Goal: Information Seeking & Learning: Learn about a topic

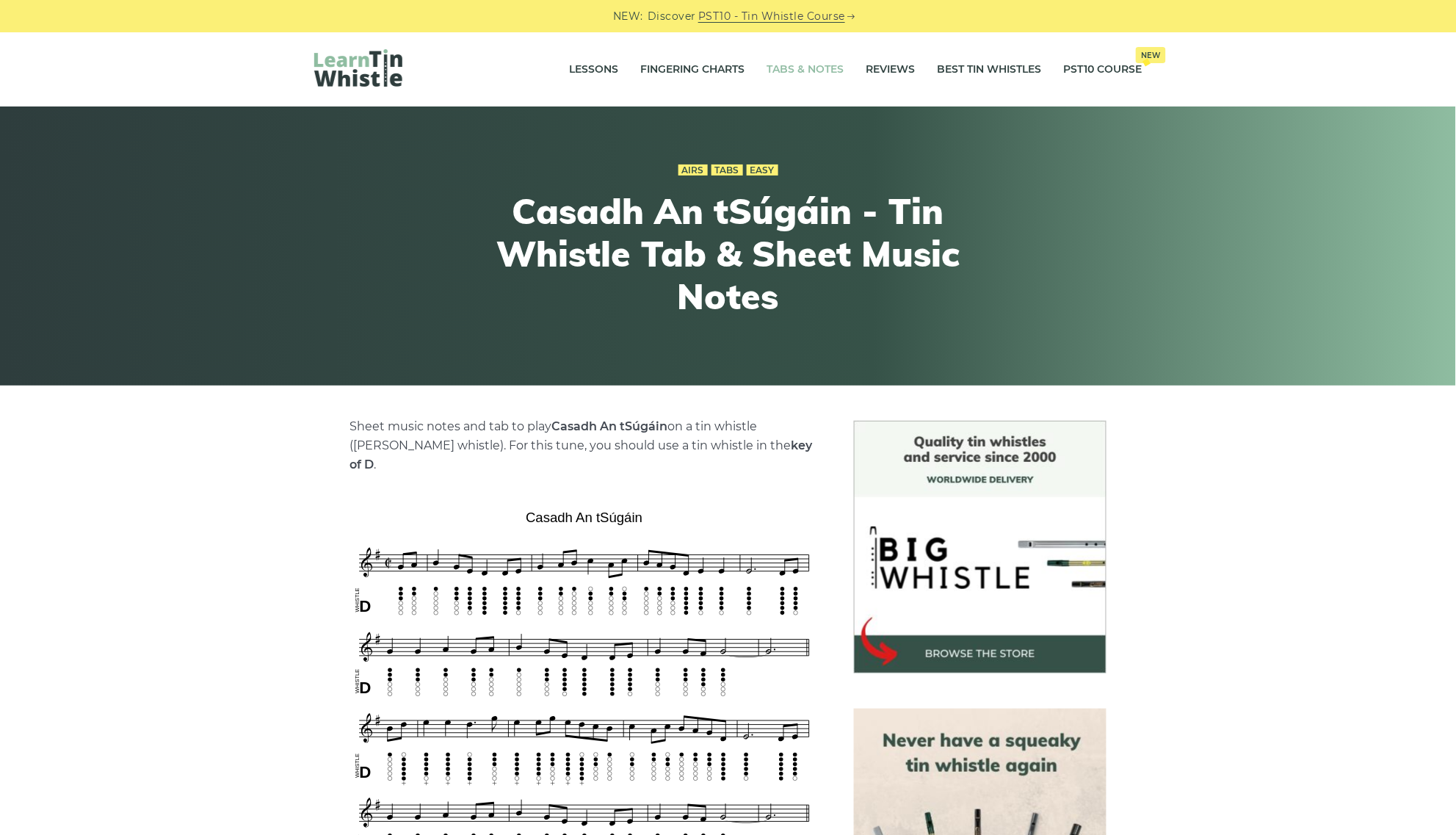
click at [820, 65] on link "Tabs & Notes" at bounding box center [805, 69] width 77 height 36
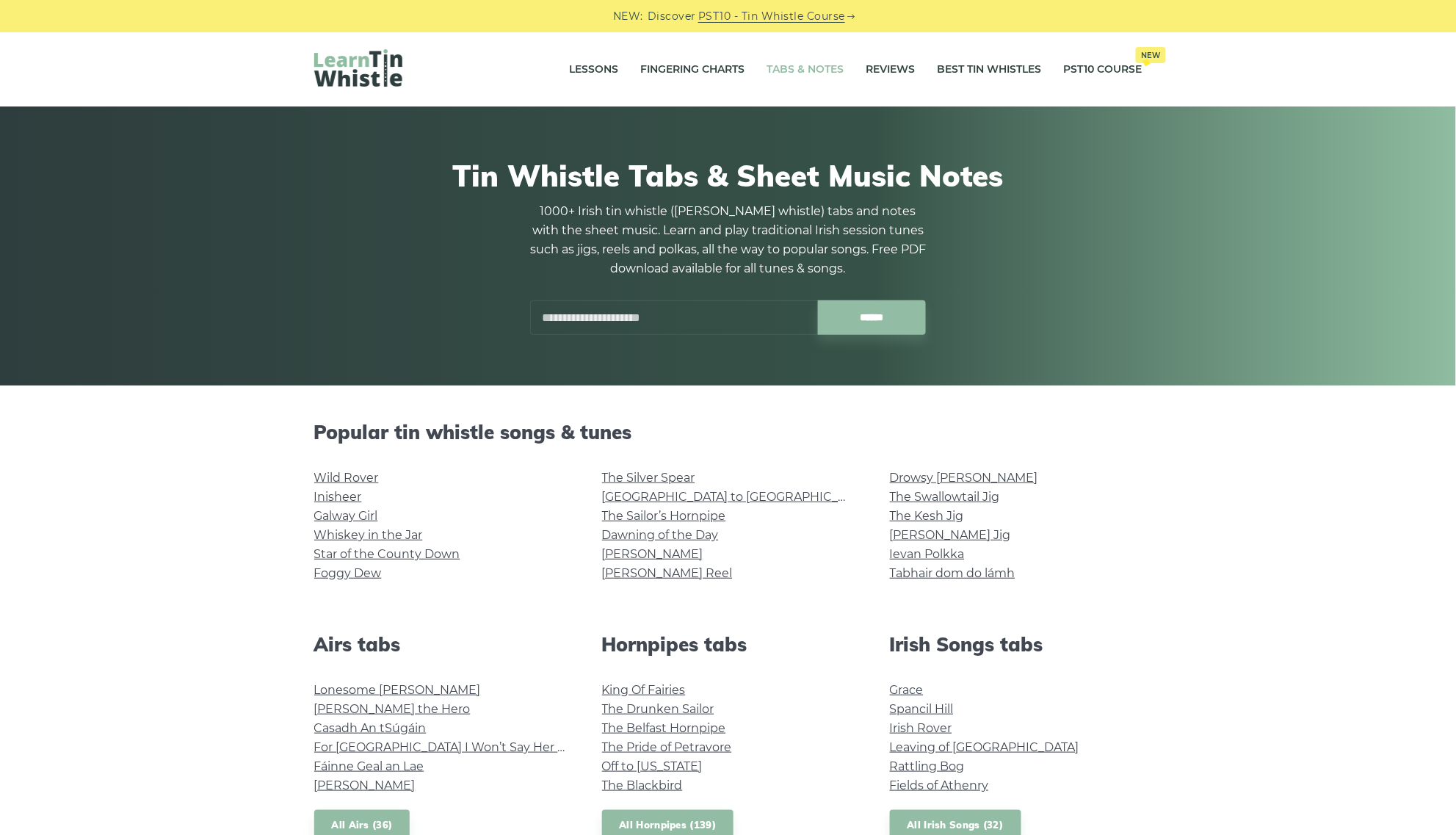
click at [560, 320] on input "text" at bounding box center [674, 317] width 288 height 35
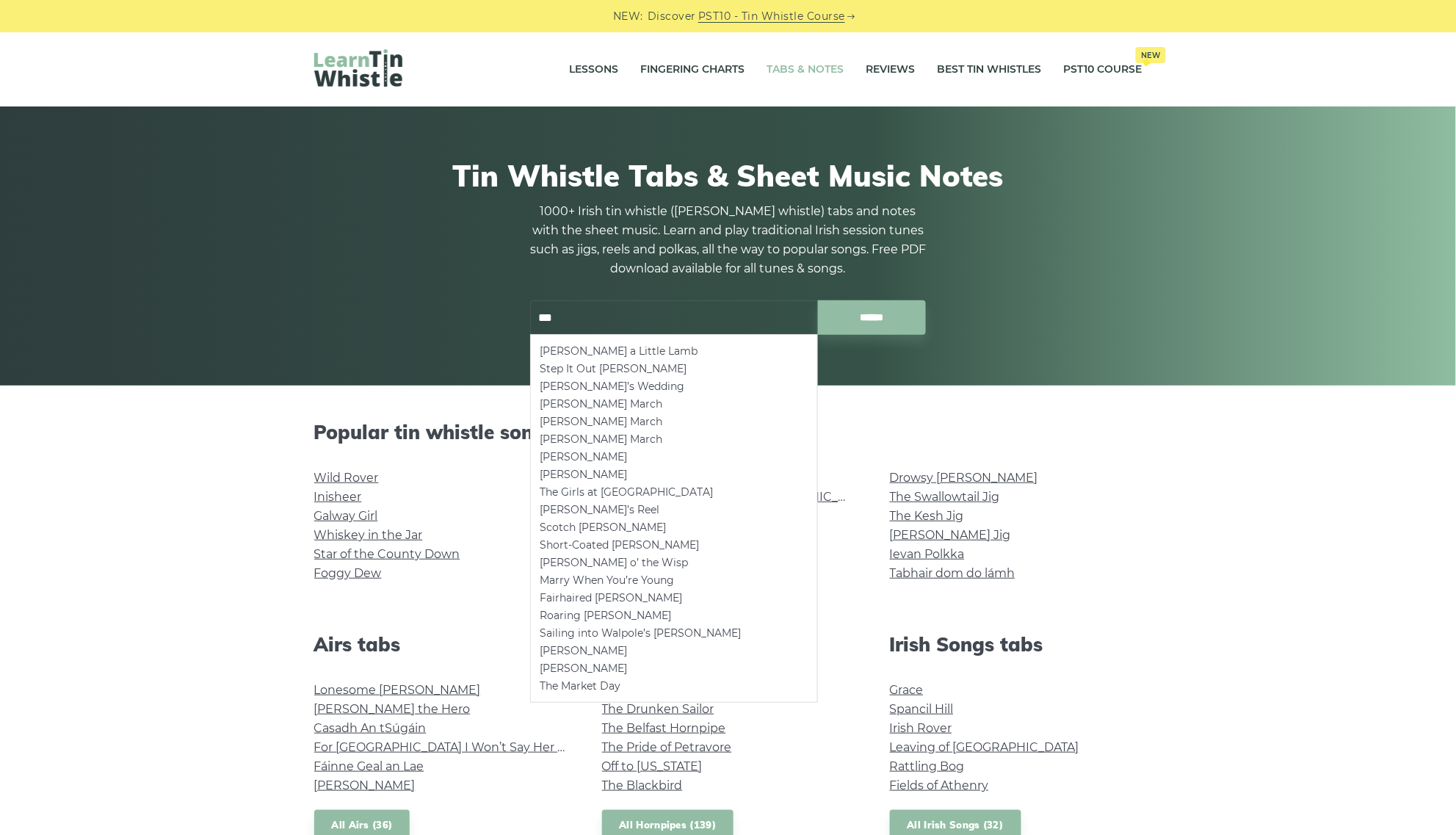
type input "***"
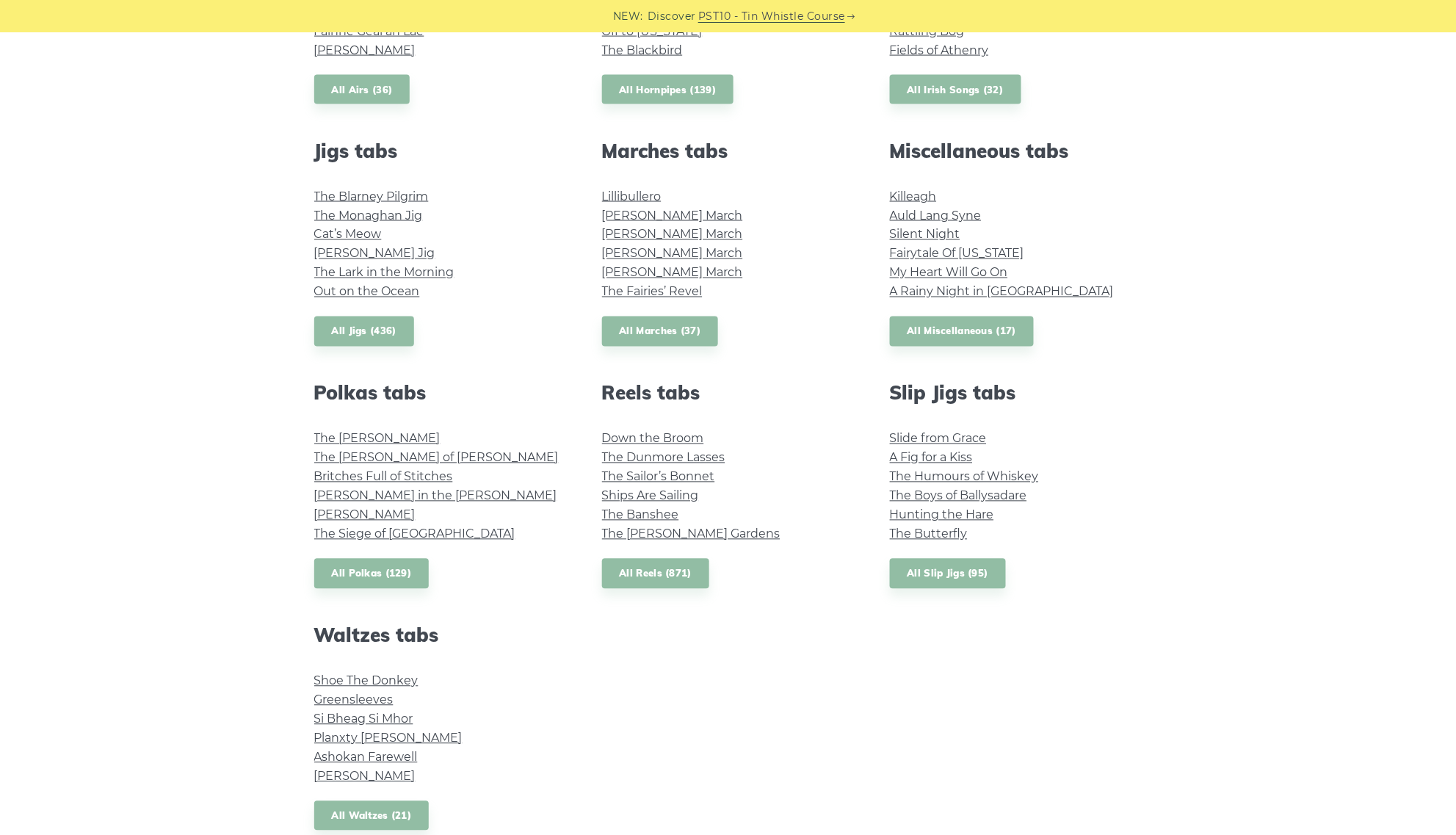
scroll to position [734, 0]
click at [384, 329] on link "All Jigs (436)" at bounding box center [364, 332] width 100 height 30
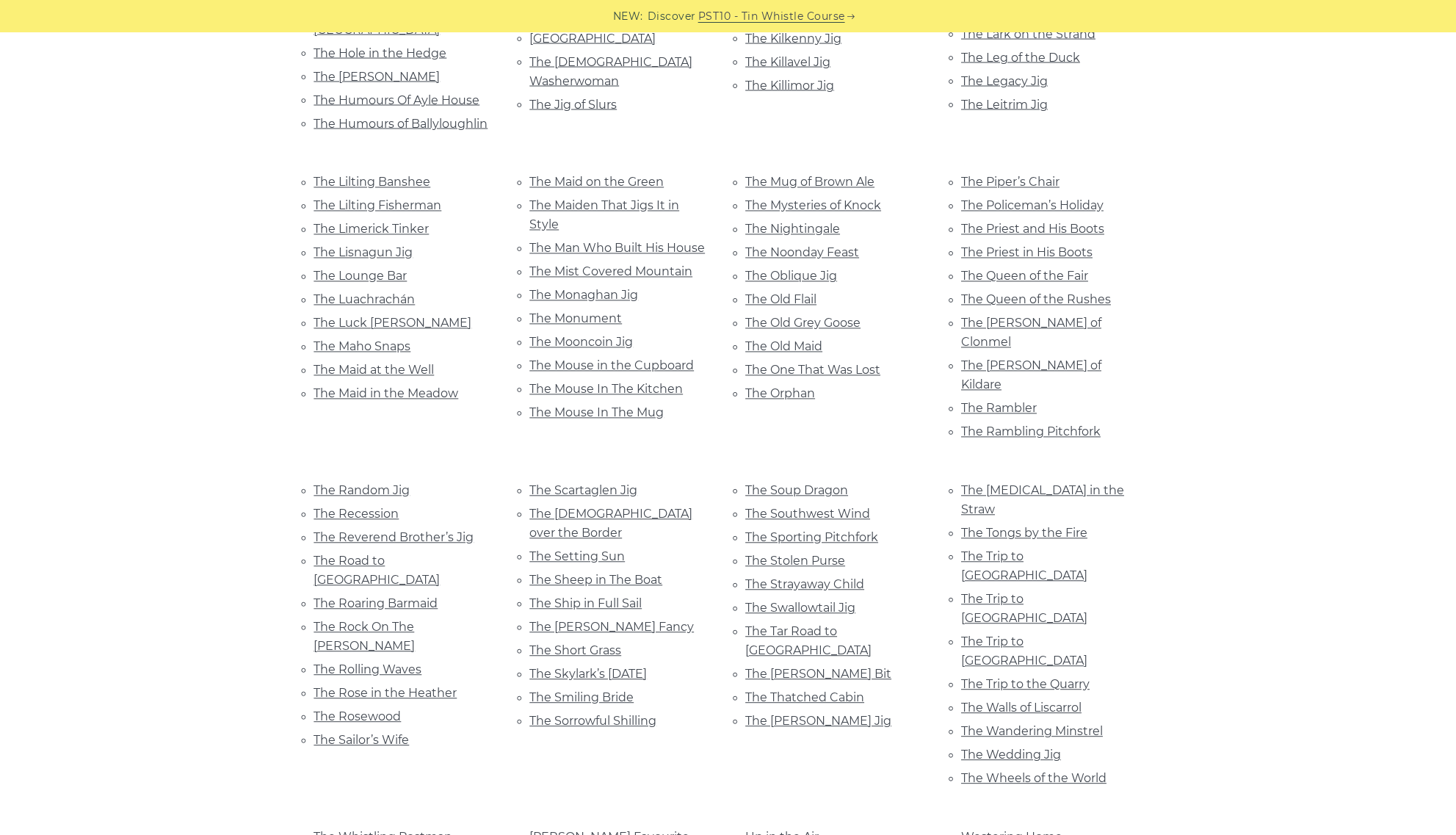
scroll to position [2662, 0]
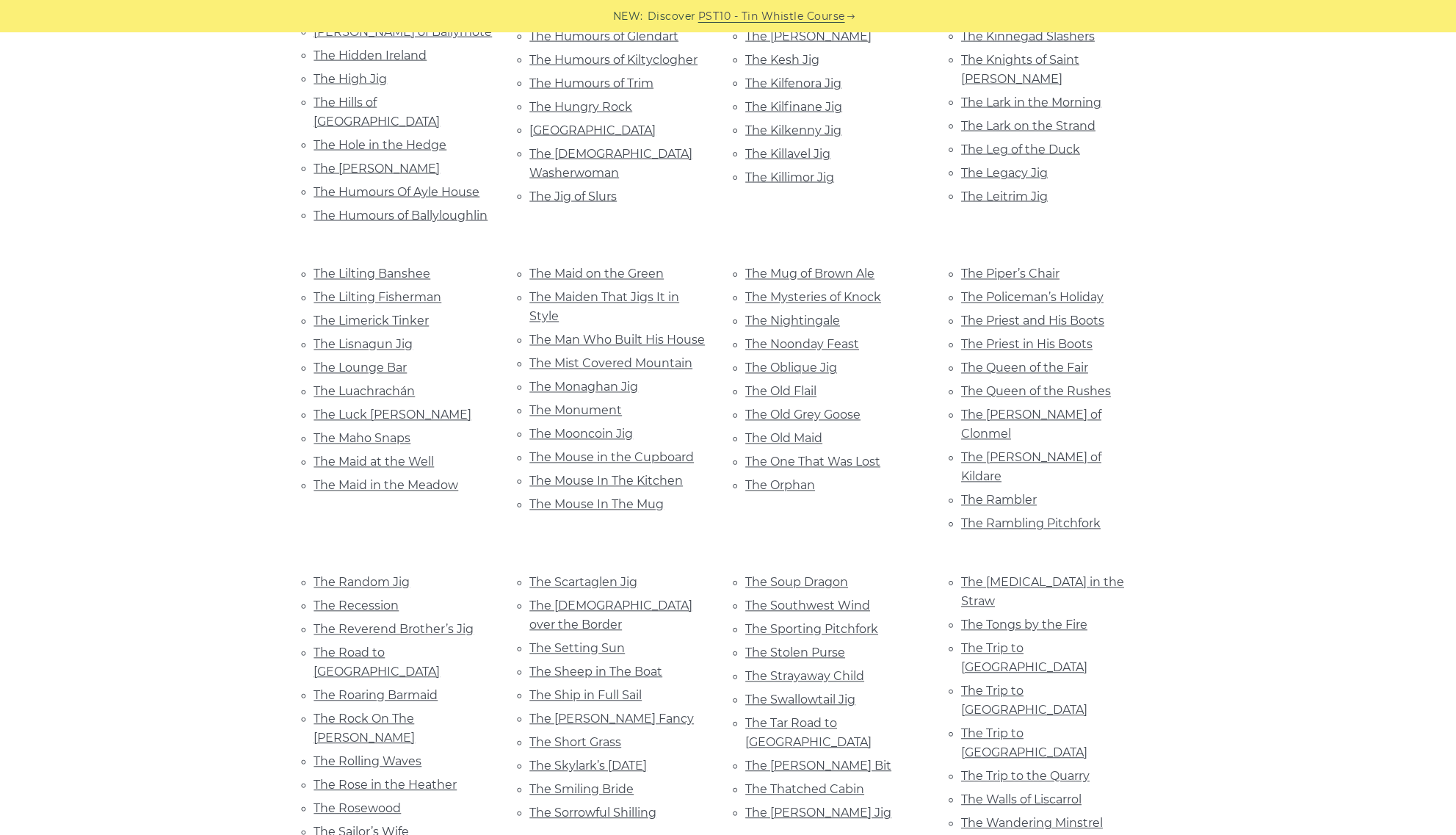
click at [992, 834] on link "The Wedding Jig" at bounding box center [1011, 847] width 100 height 14
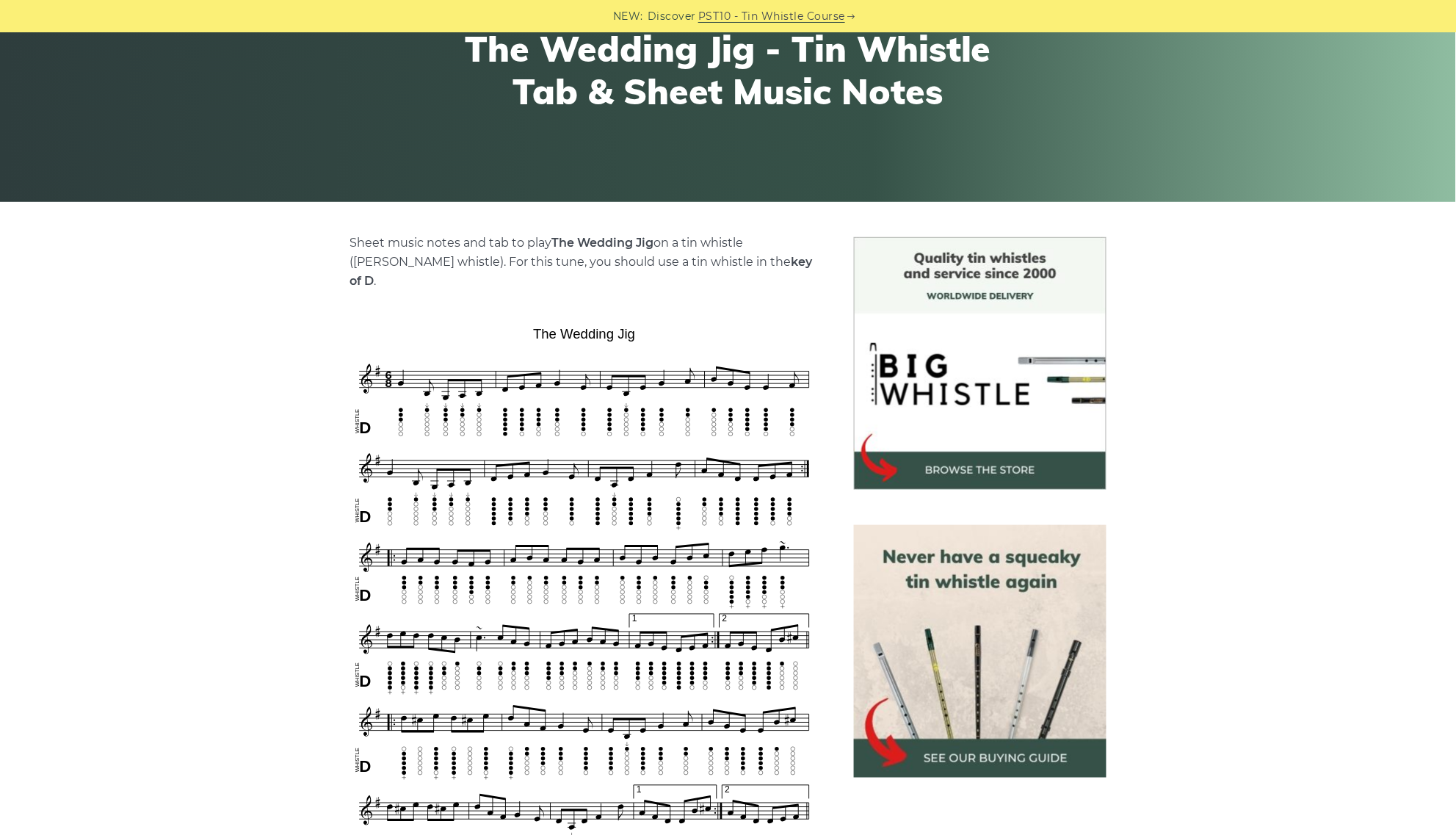
scroll to position [275, 0]
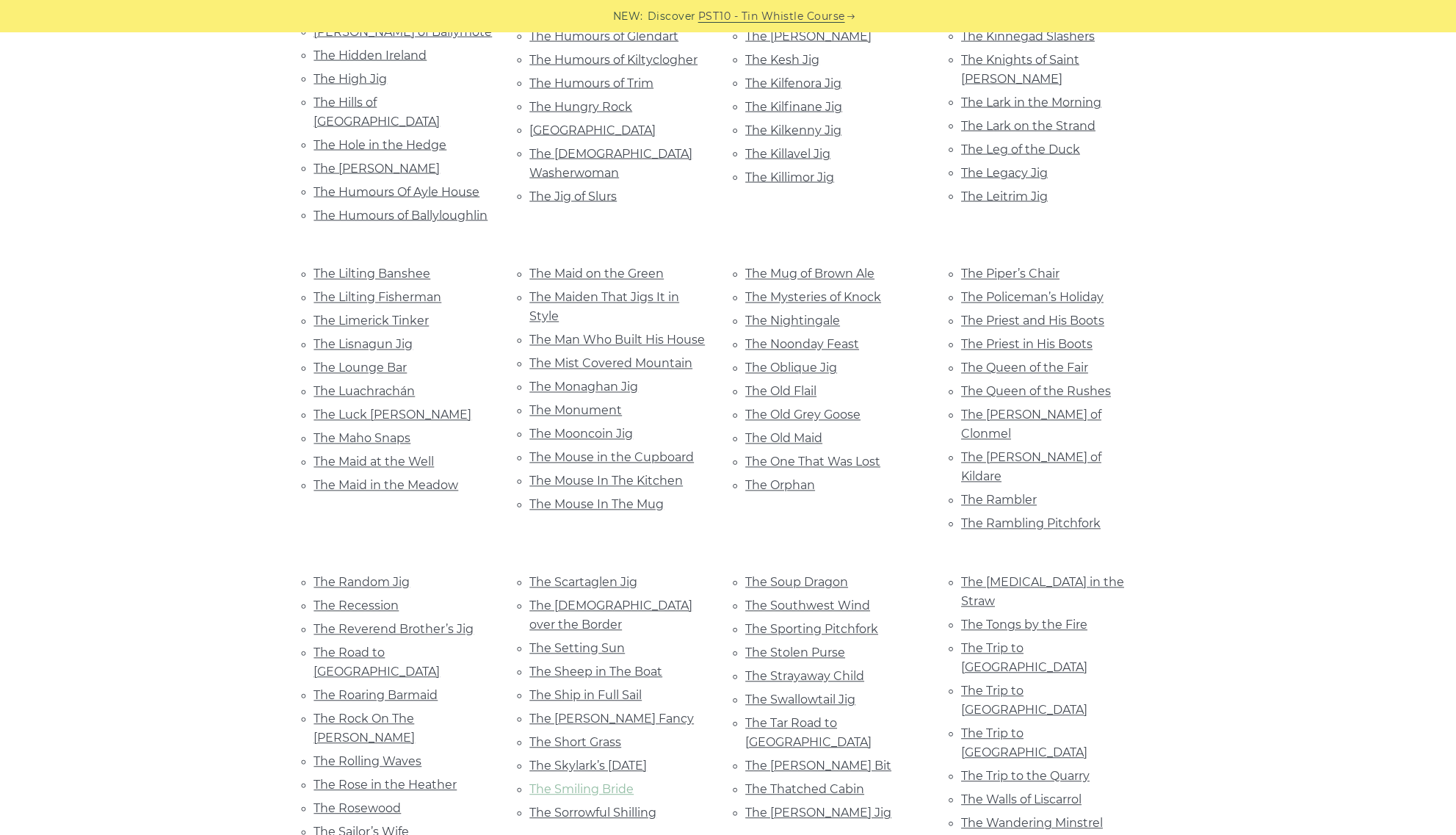
click at [600, 783] on link "The Smiling Bride" at bounding box center [583, 790] width 105 height 14
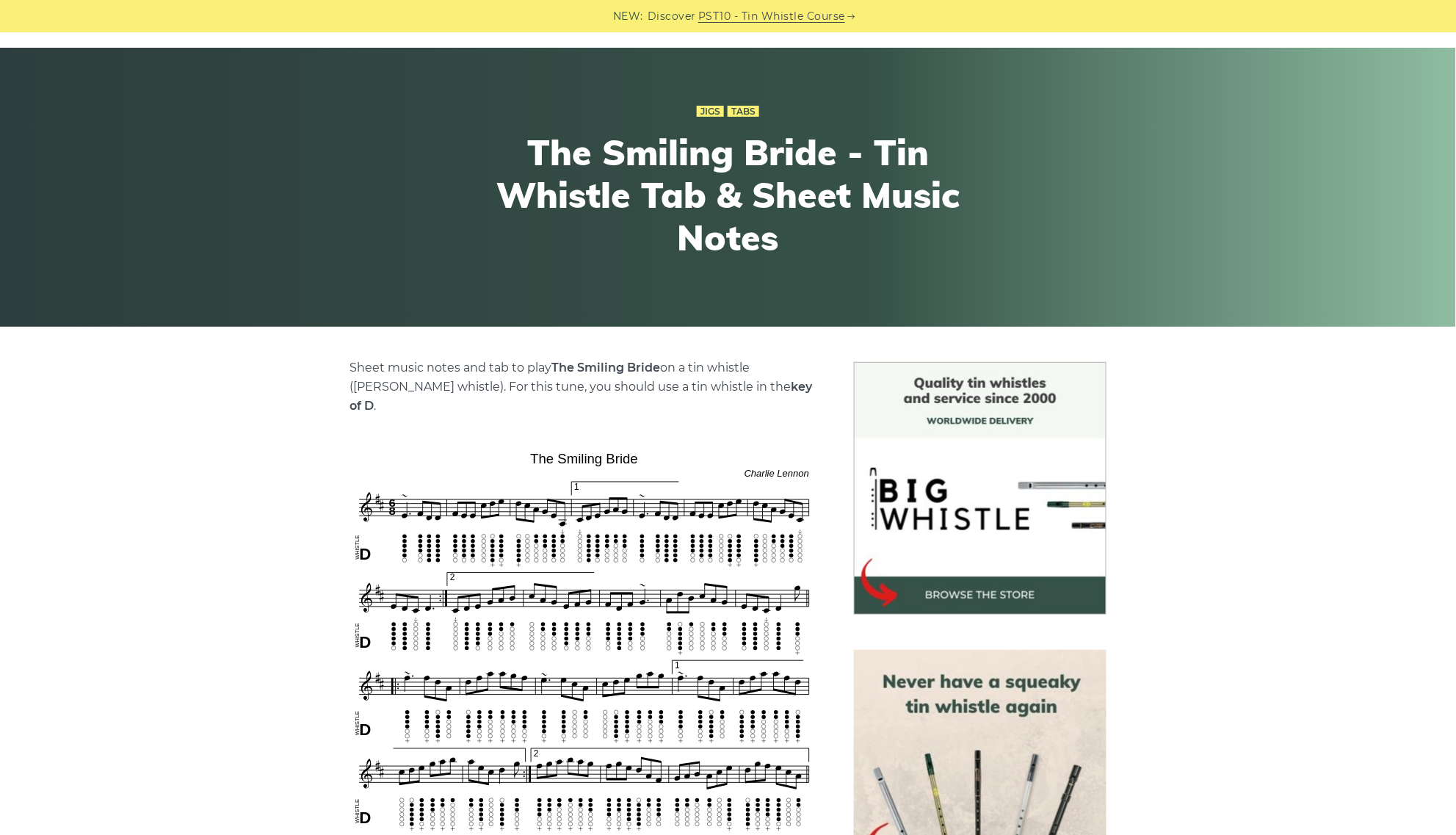
scroll to position [92, 0]
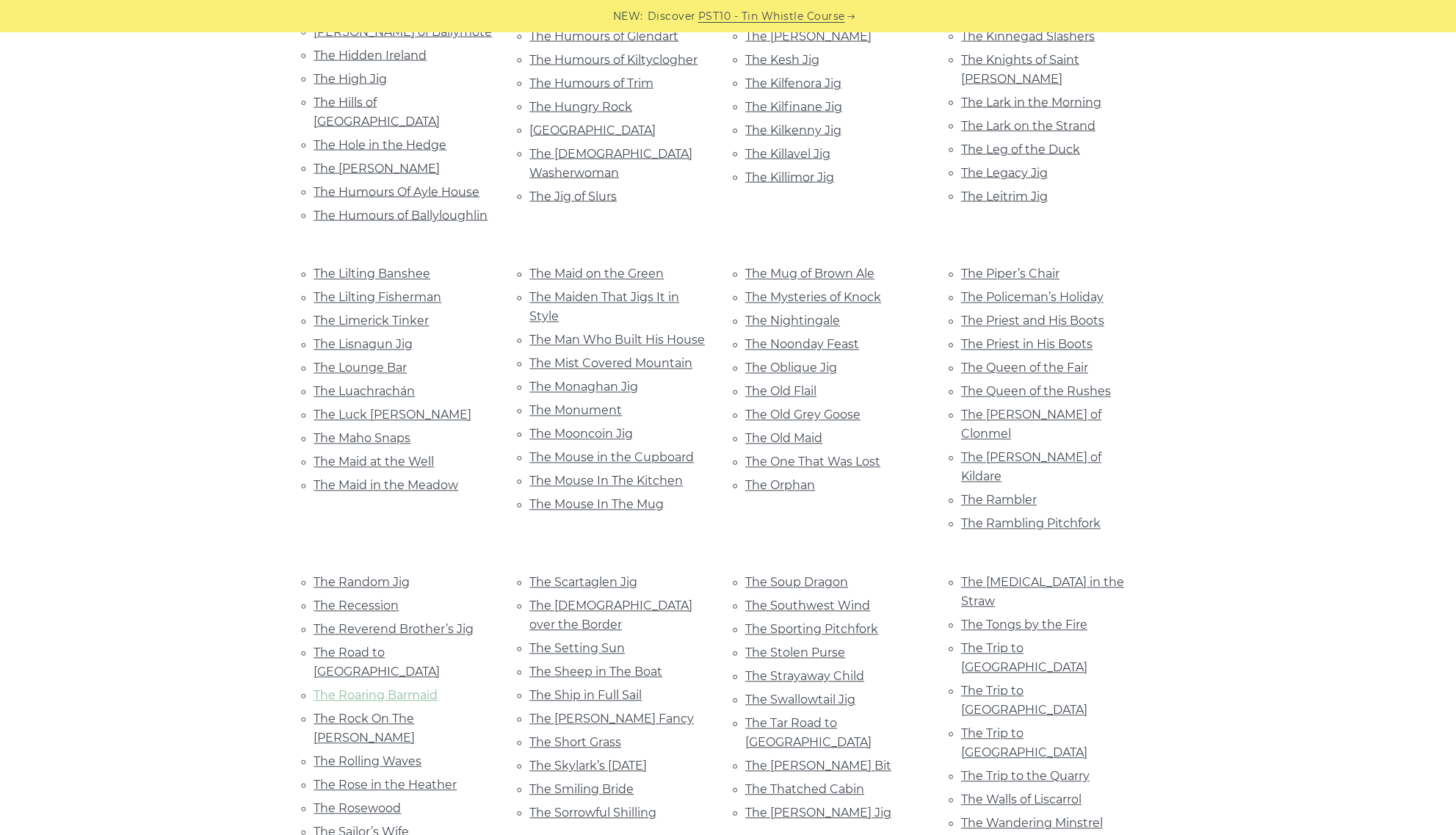
click at [363, 689] on link "The Roaring Barmaid" at bounding box center [376, 696] width 124 height 14
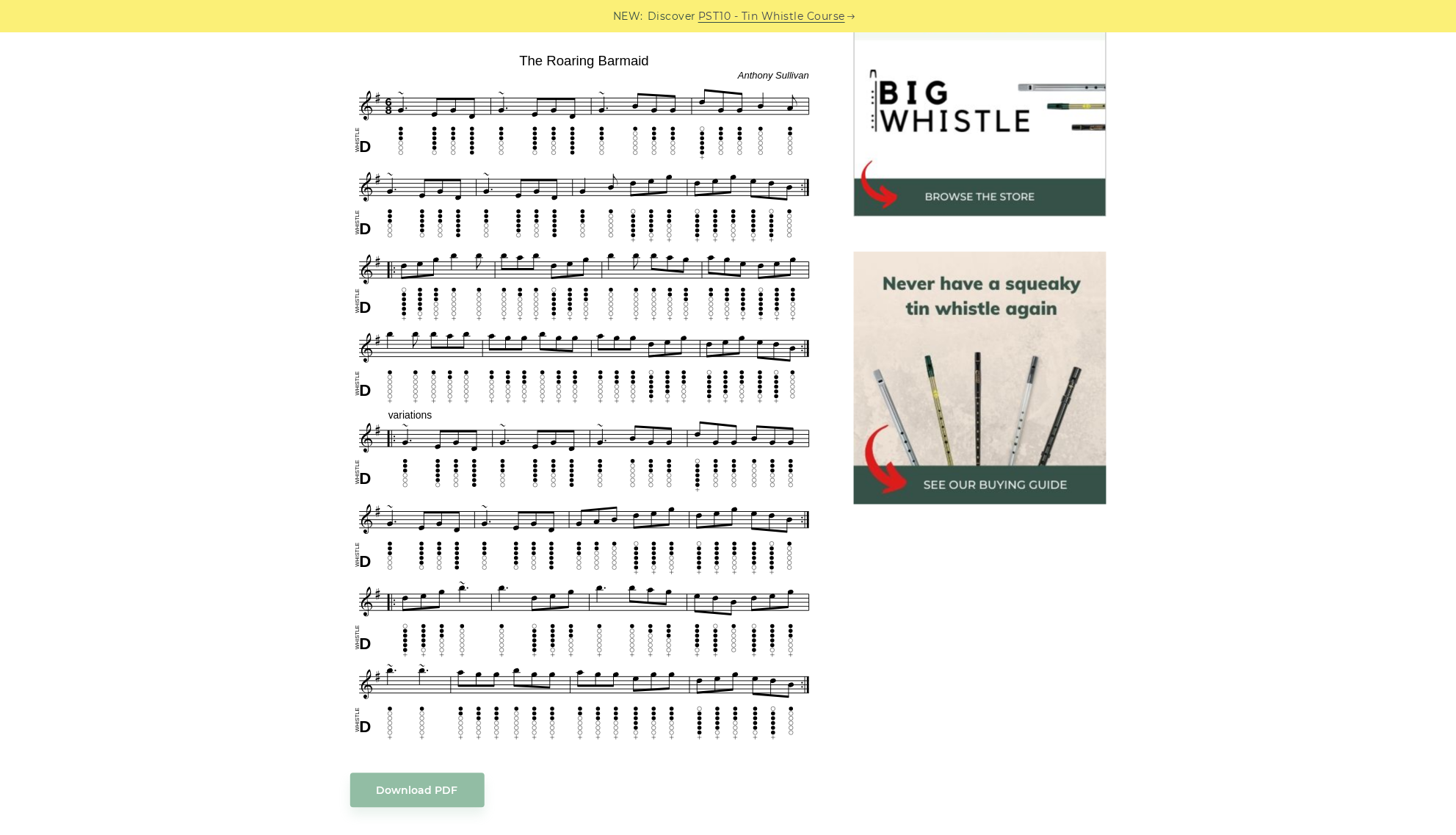
scroll to position [459, 0]
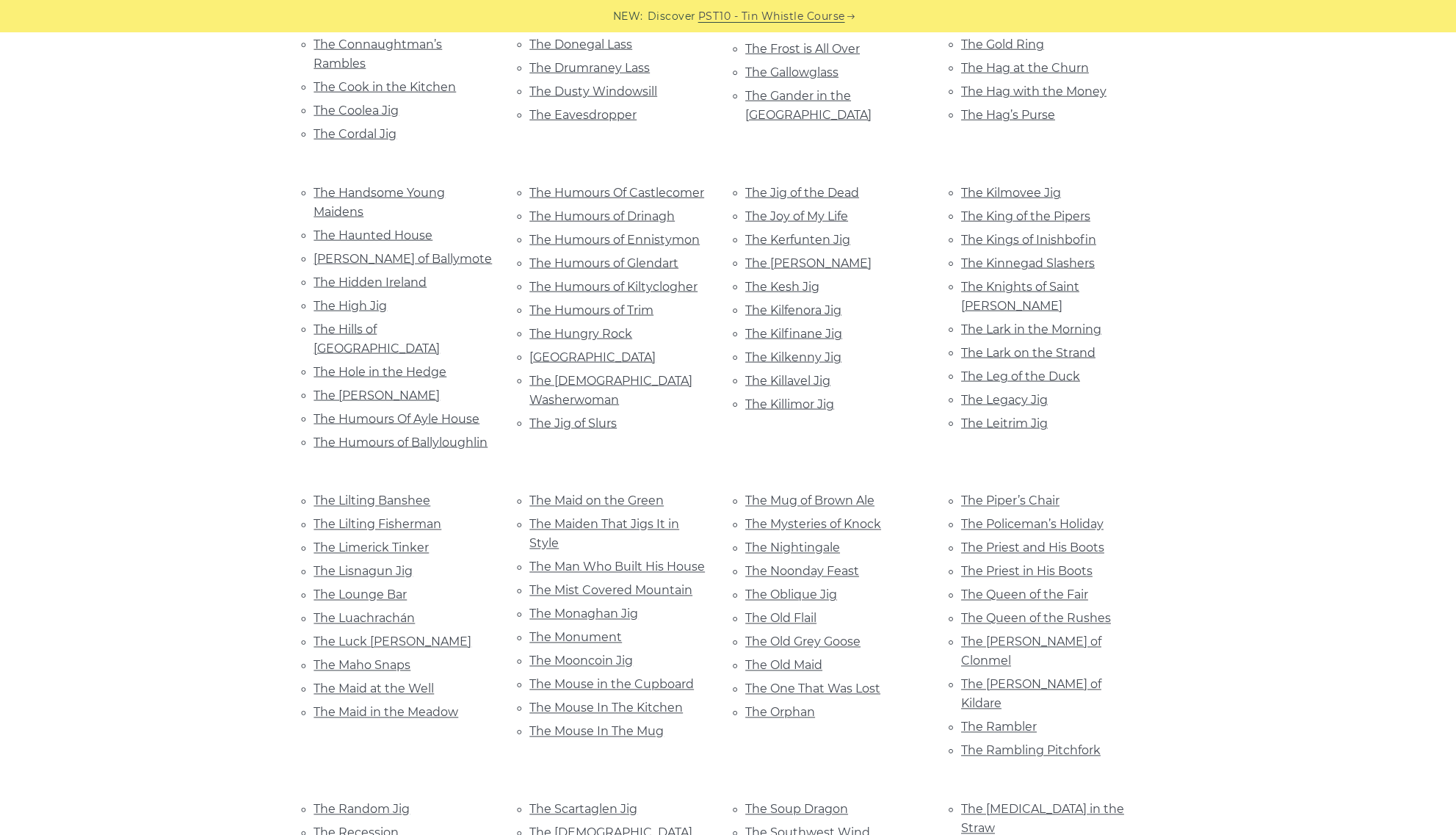
scroll to position [2386, 0]
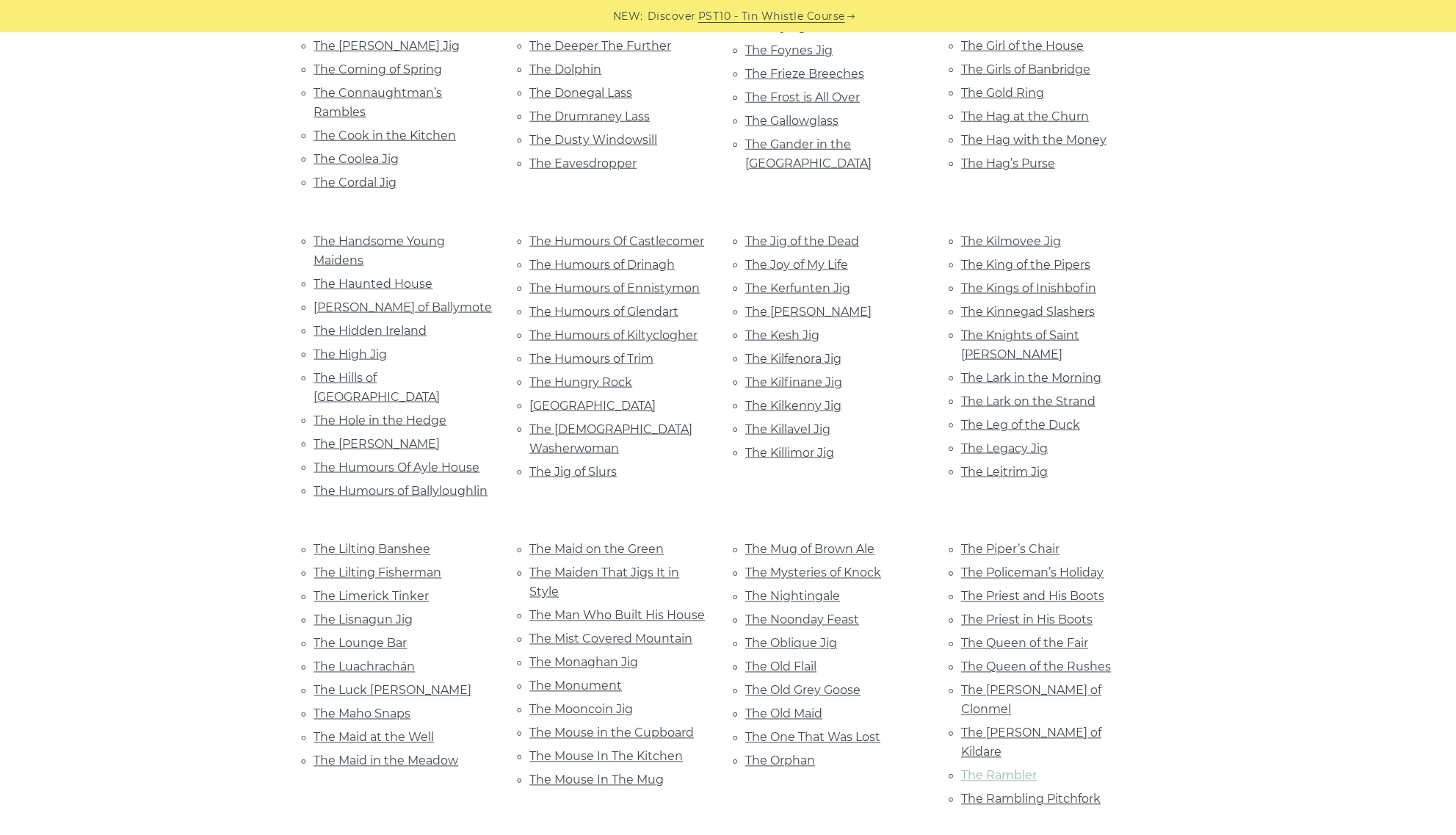
click at [995, 769] on link "The Rambler" at bounding box center [999, 776] width 75 height 14
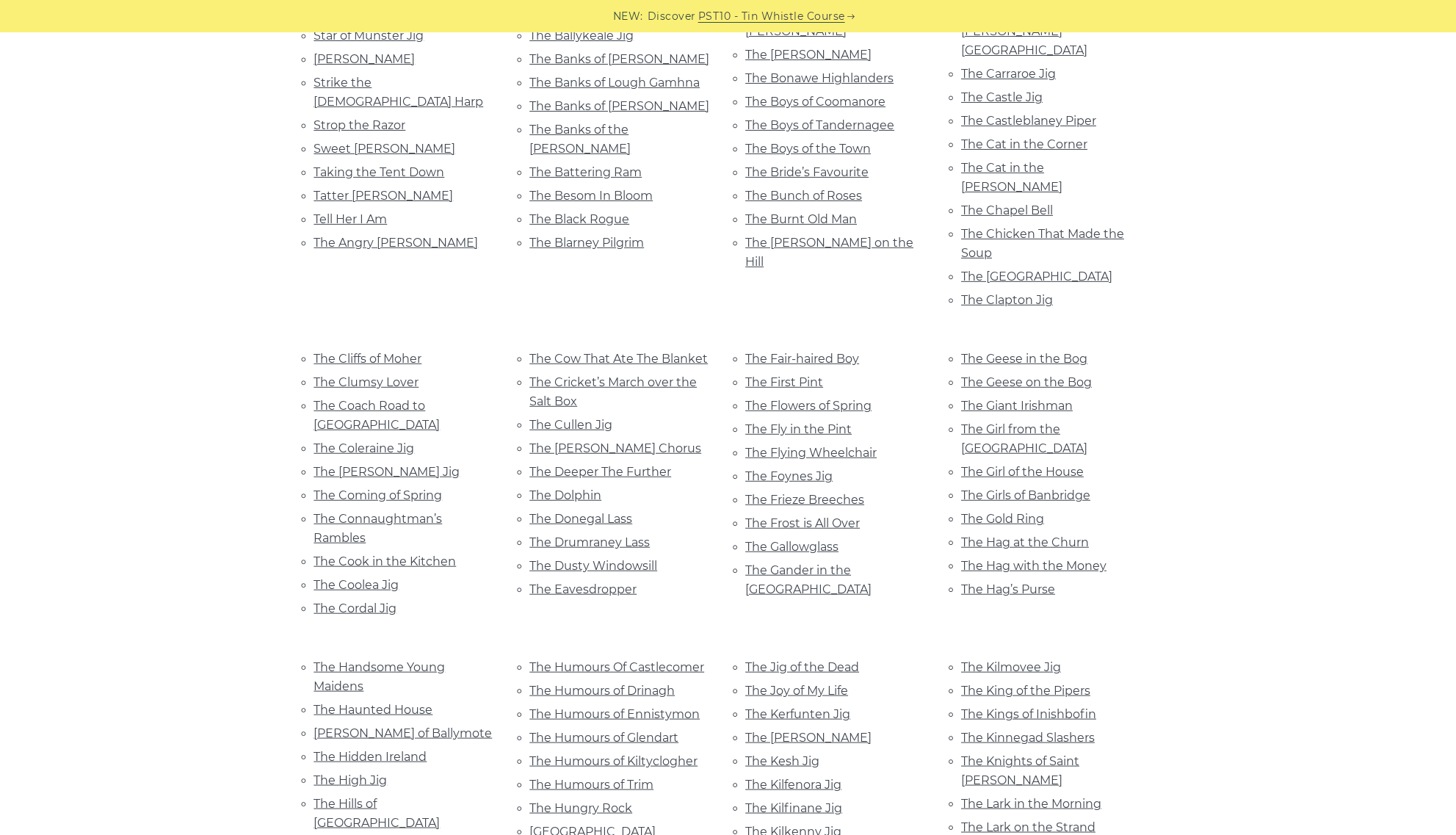
scroll to position [1927, 0]
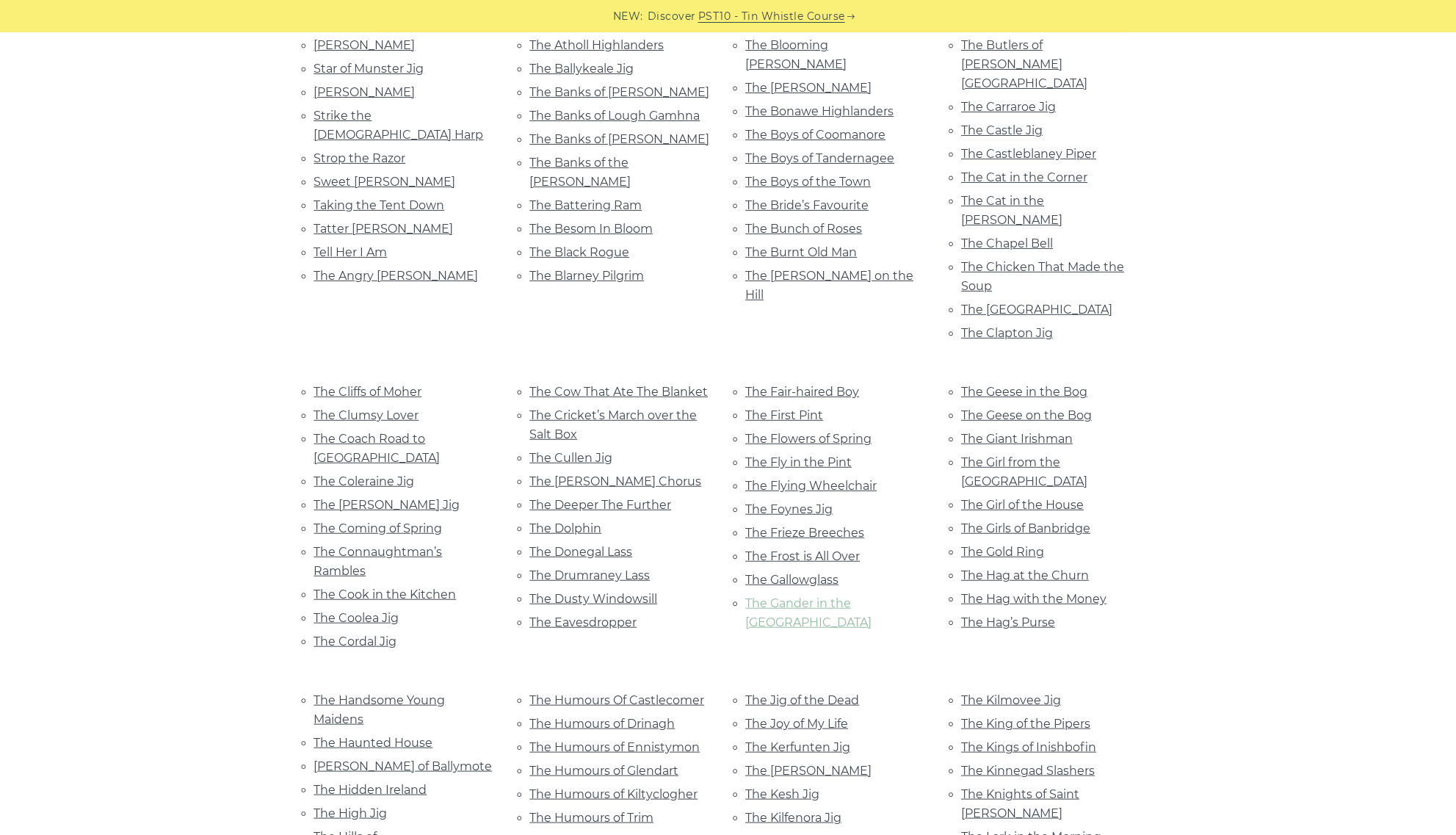
click at [786, 596] on link "The Gander in the [GEOGRAPHIC_DATA]" at bounding box center [809, 612] width 127 height 33
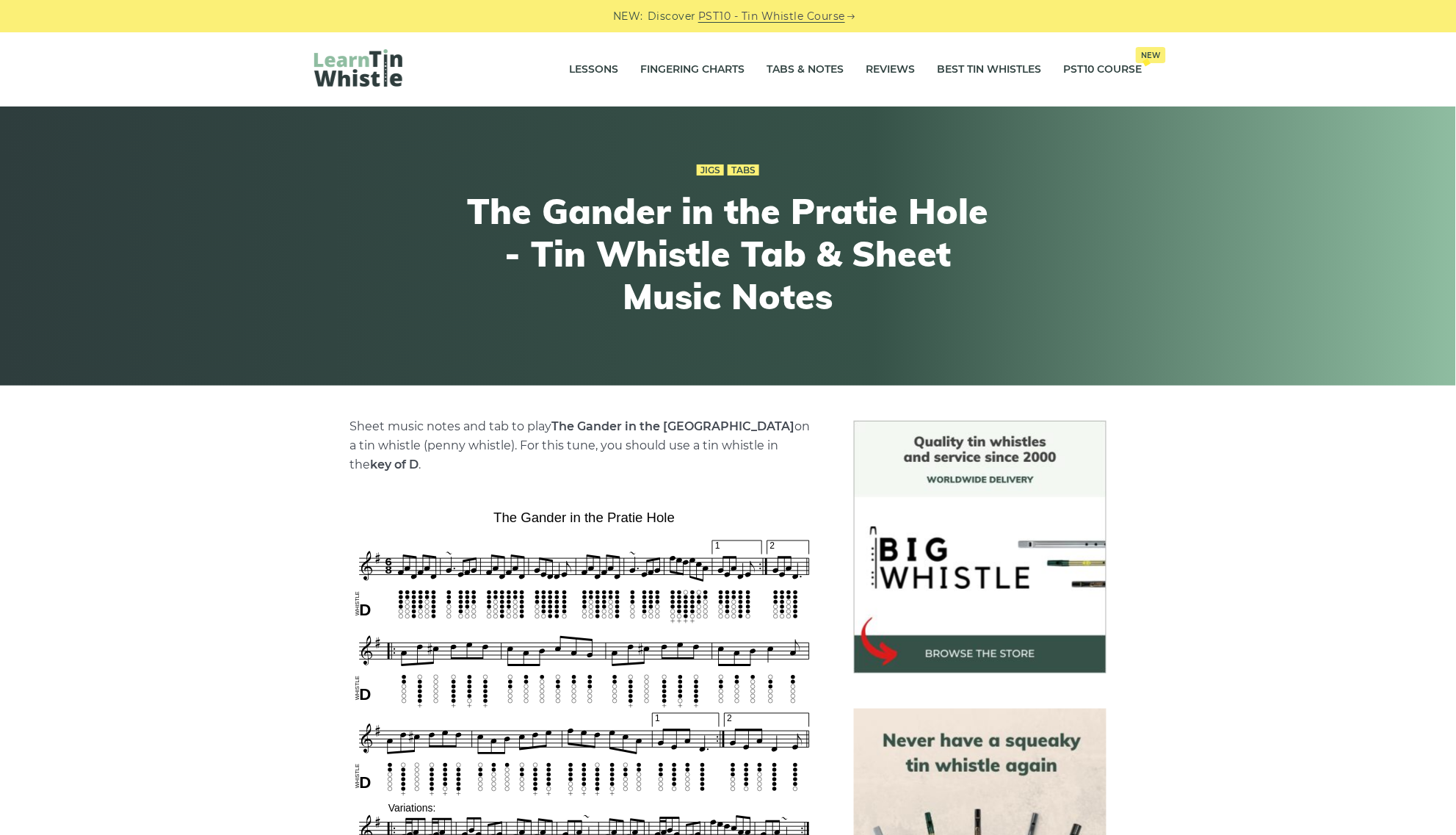
scroll to position [183, 0]
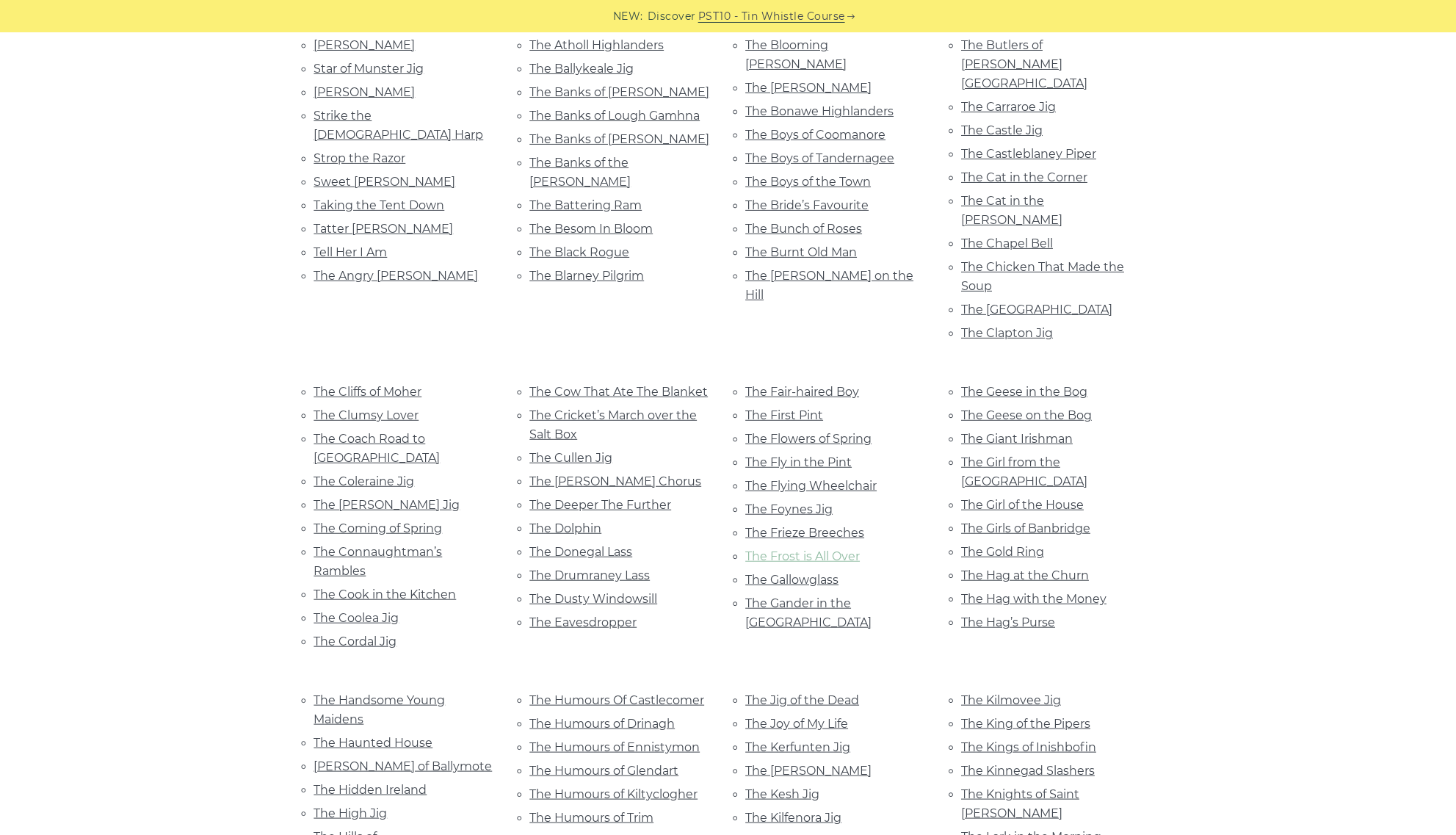
click at [823, 549] on link "The Frost is All Over" at bounding box center [802, 556] width 114 height 14
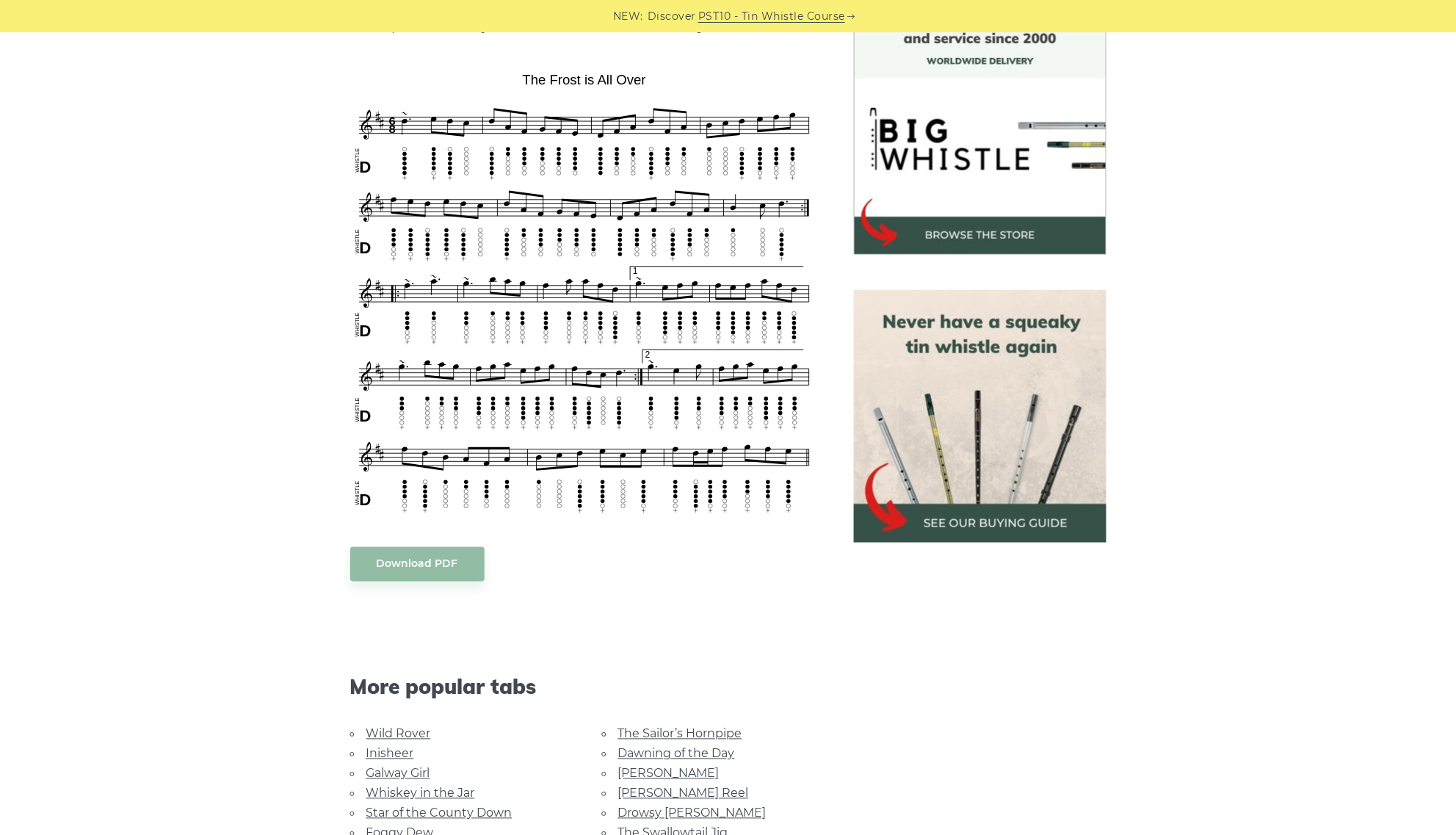
scroll to position [275, 0]
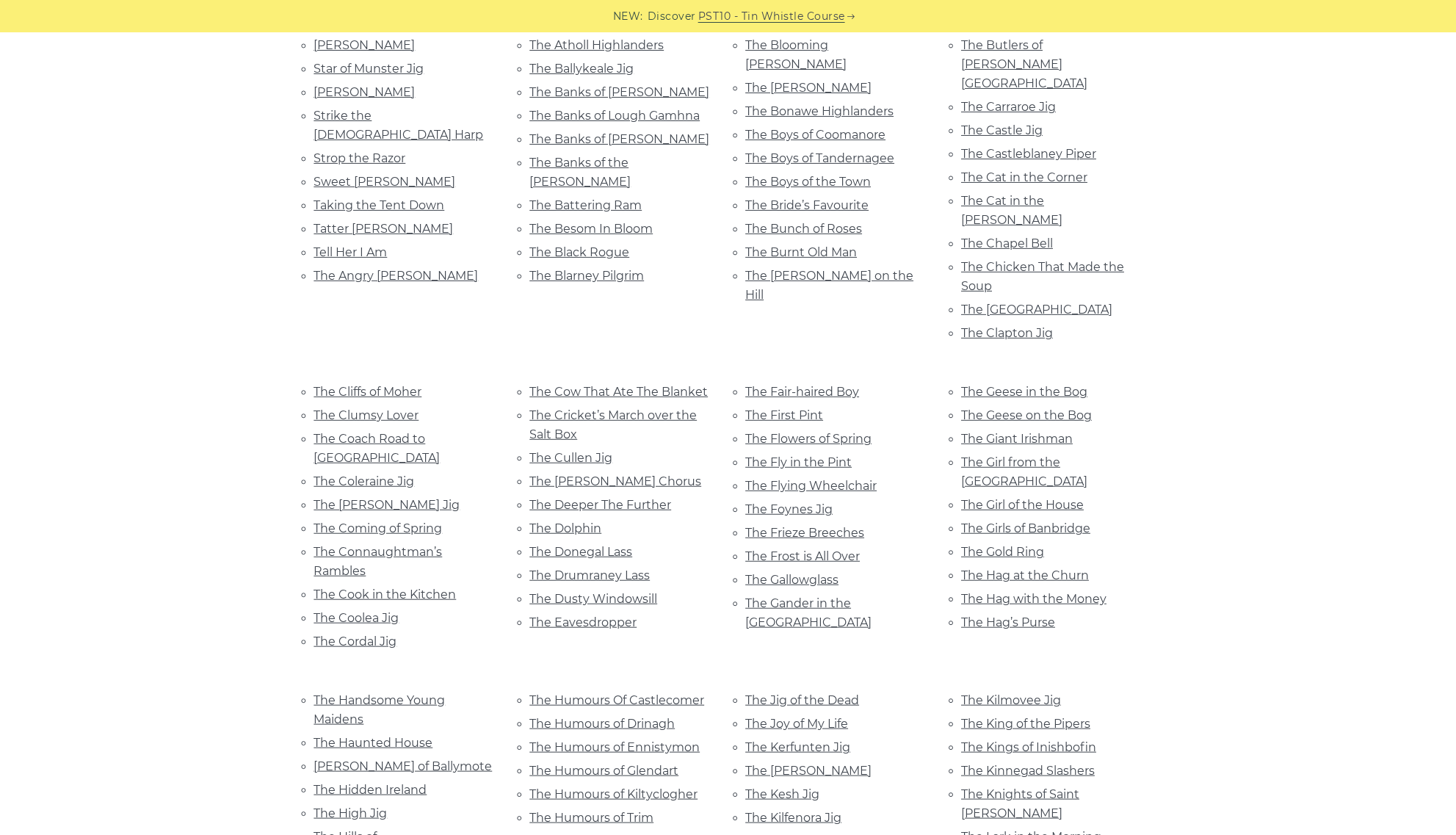
scroll to position [1652, 0]
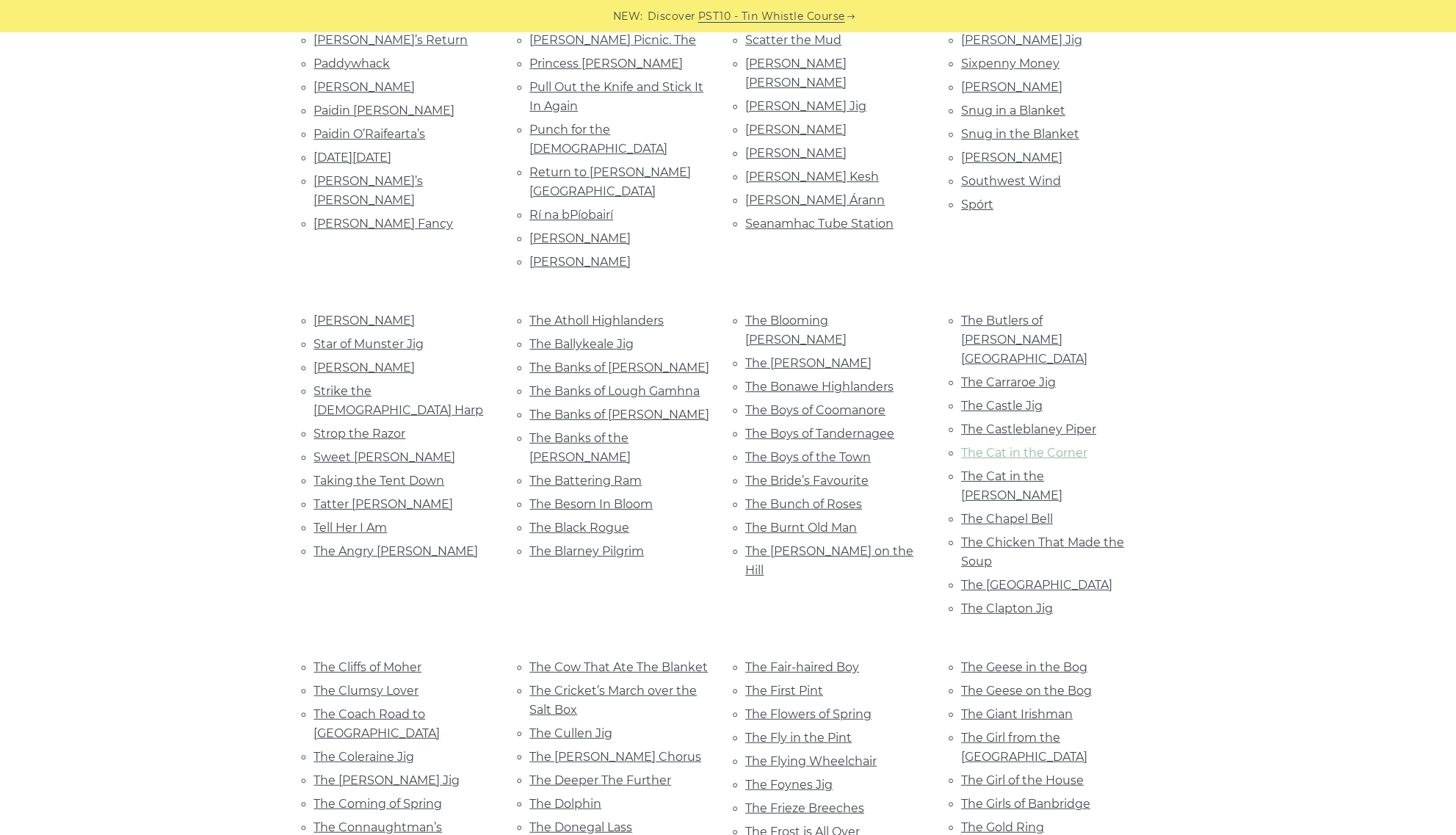
click at [1065, 445] on link "The Cat in the Corner" at bounding box center [1025, 452] width 127 height 14
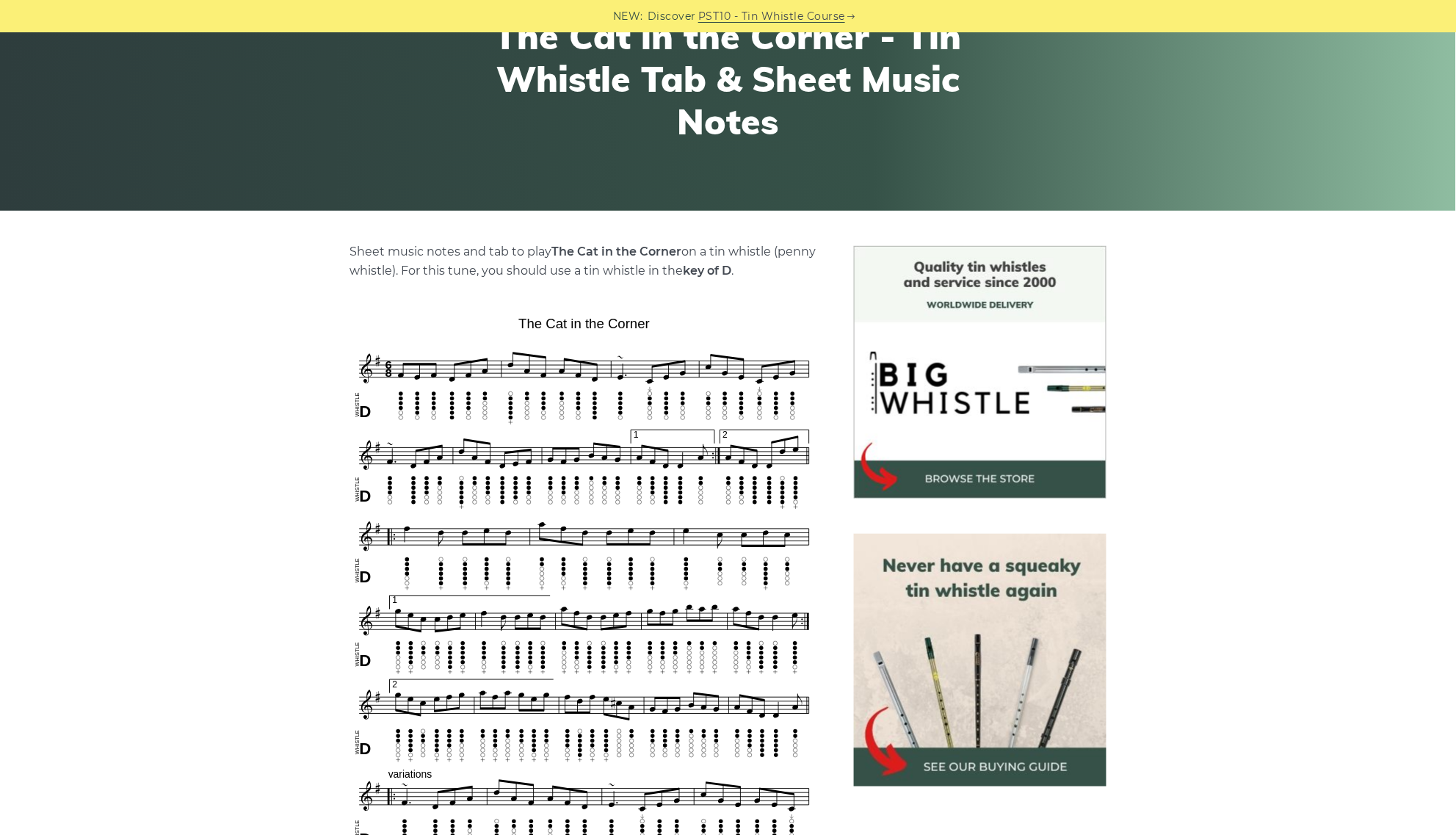
scroll to position [183, 0]
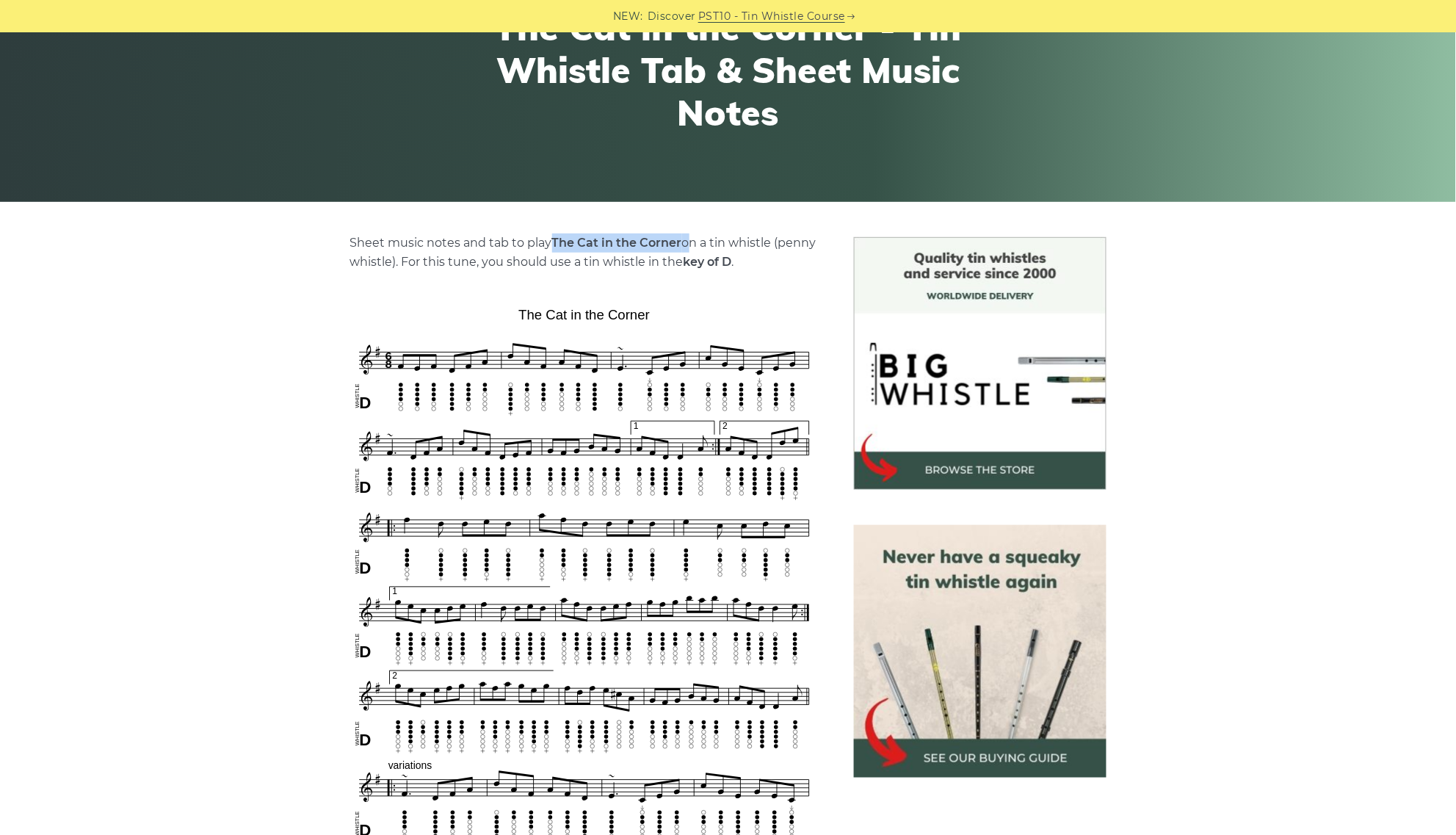
drag, startPoint x: 685, startPoint y: 240, endPoint x: 548, endPoint y: 234, distance: 137.1
click at [548, 234] on p "Sheet music notes and tab to play The Cat in the Corner on a tin whistle (penny…" at bounding box center [584, 252] width 469 height 38
copy p "The Cat in the Corner"
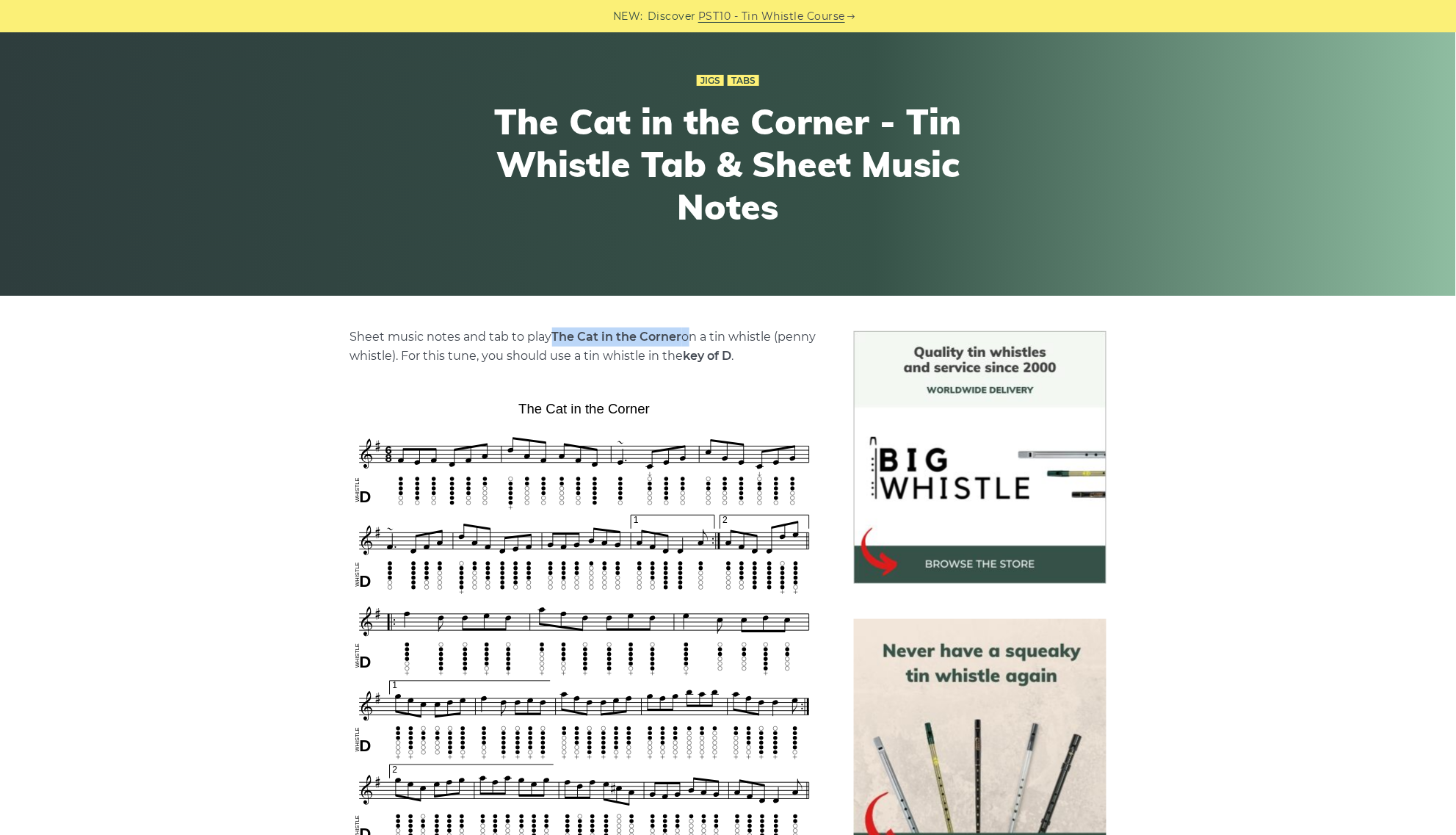
scroll to position [0, 0]
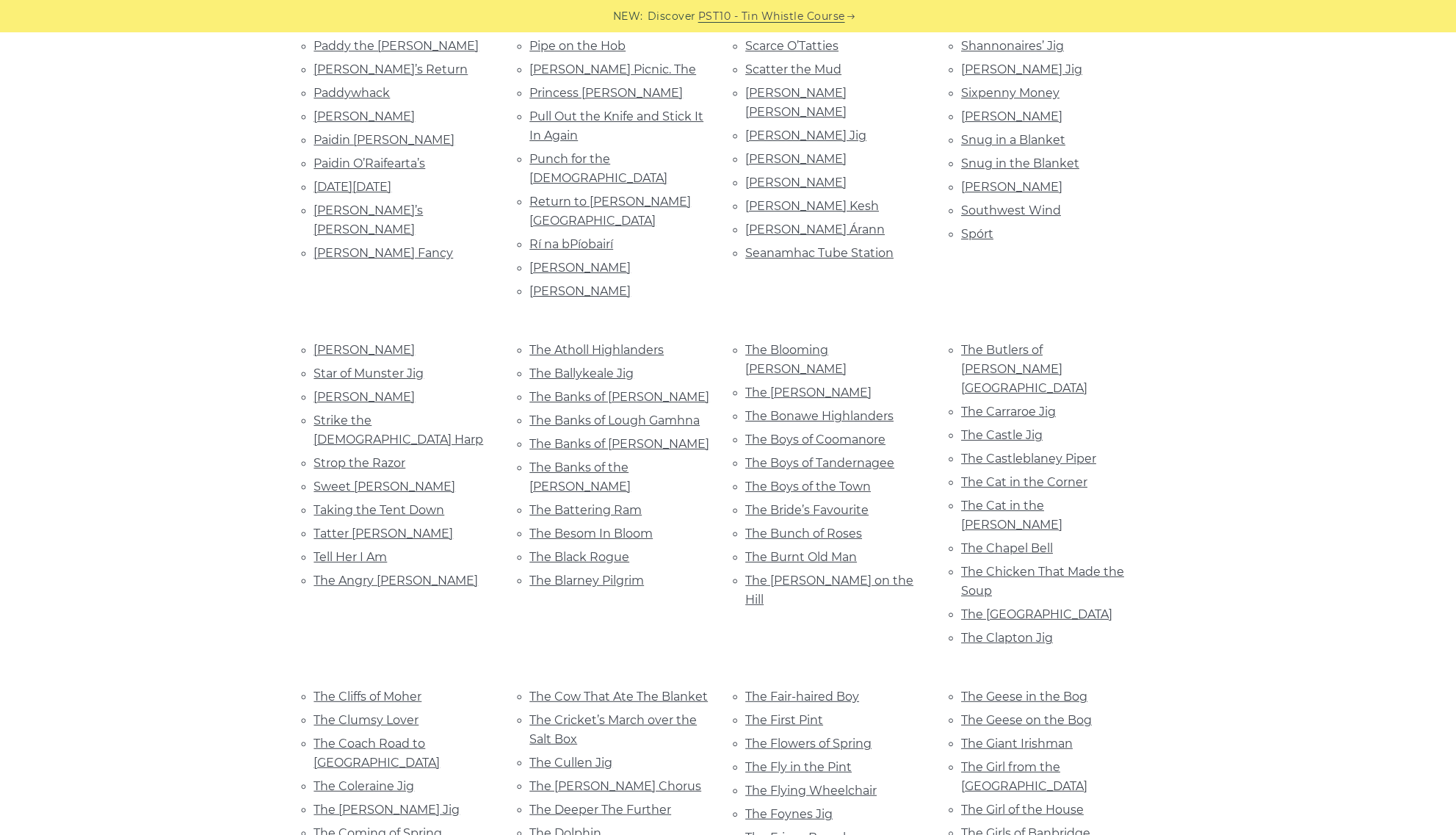
scroll to position [1652, 0]
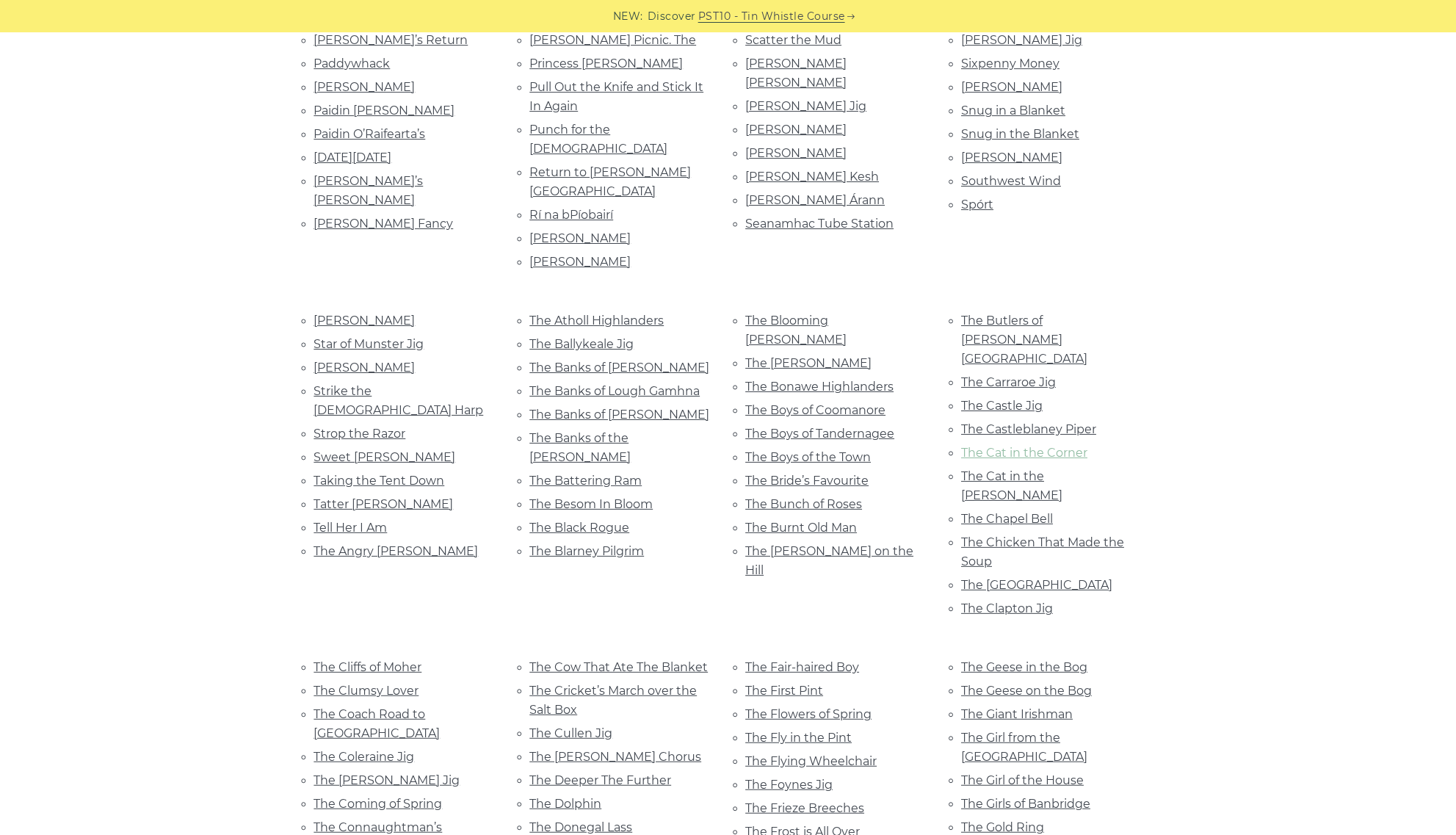
click at [1029, 445] on link "The Cat in the Corner" at bounding box center [1025, 452] width 127 height 14
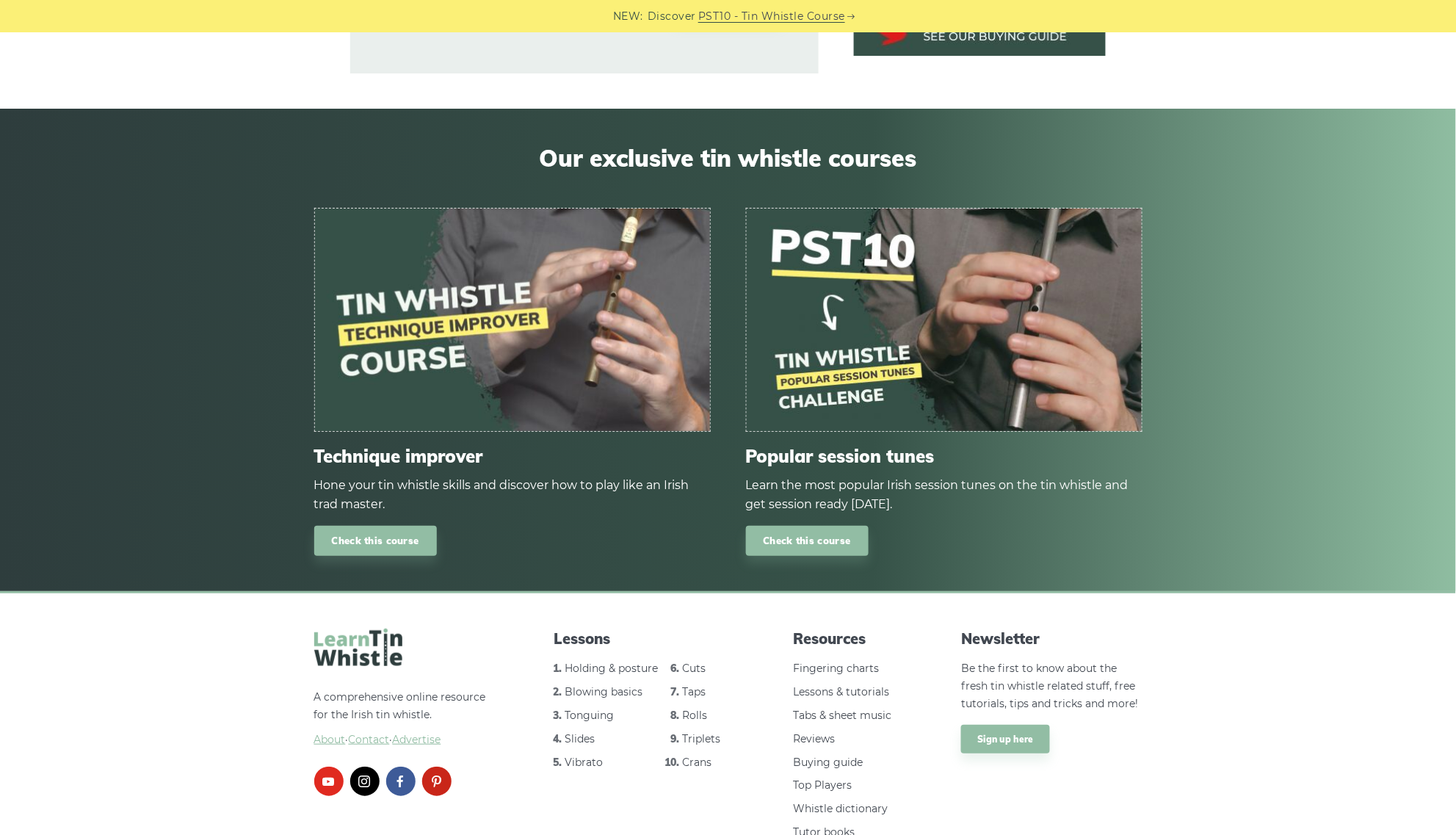
scroll to position [1920, 0]
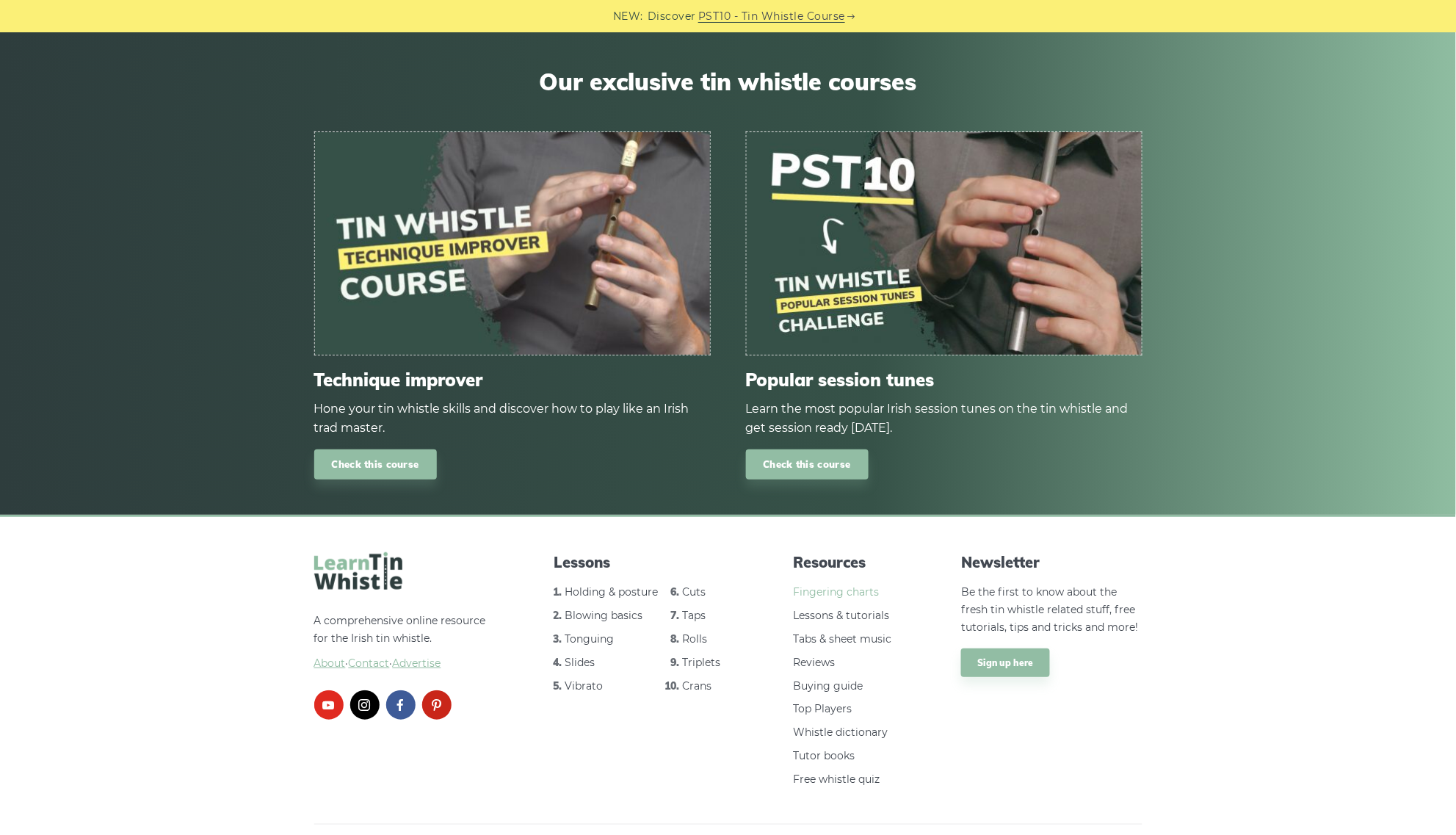
click at [846, 585] on link "Fingering charts" at bounding box center [836, 591] width 86 height 13
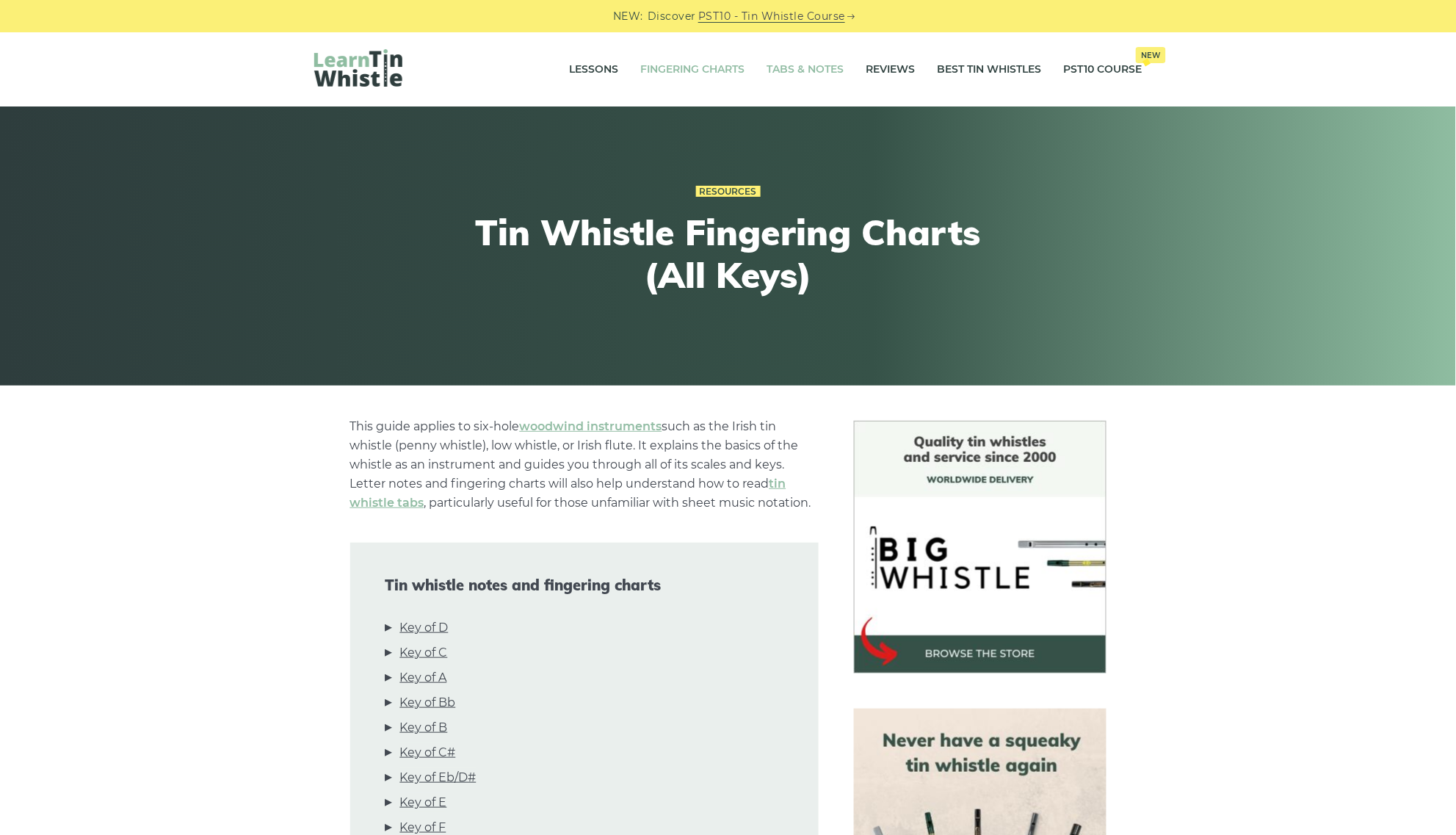
click at [804, 65] on link "Tabs & Notes" at bounding box center [805, 69] width 77 height 36
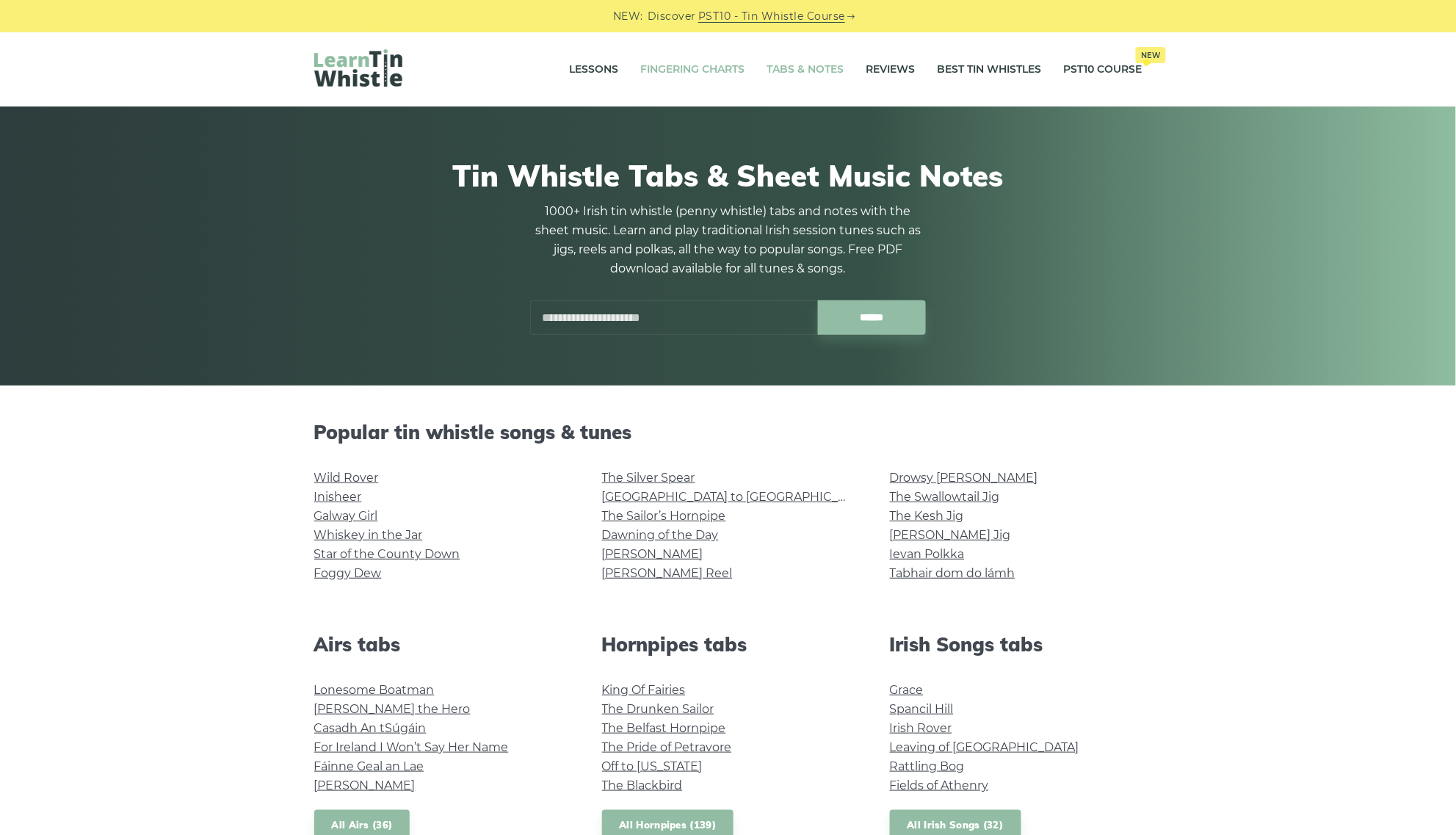
click at [709, 66] on link "Fingering Charts" at bounding box center [693, 69] width 105 height 36
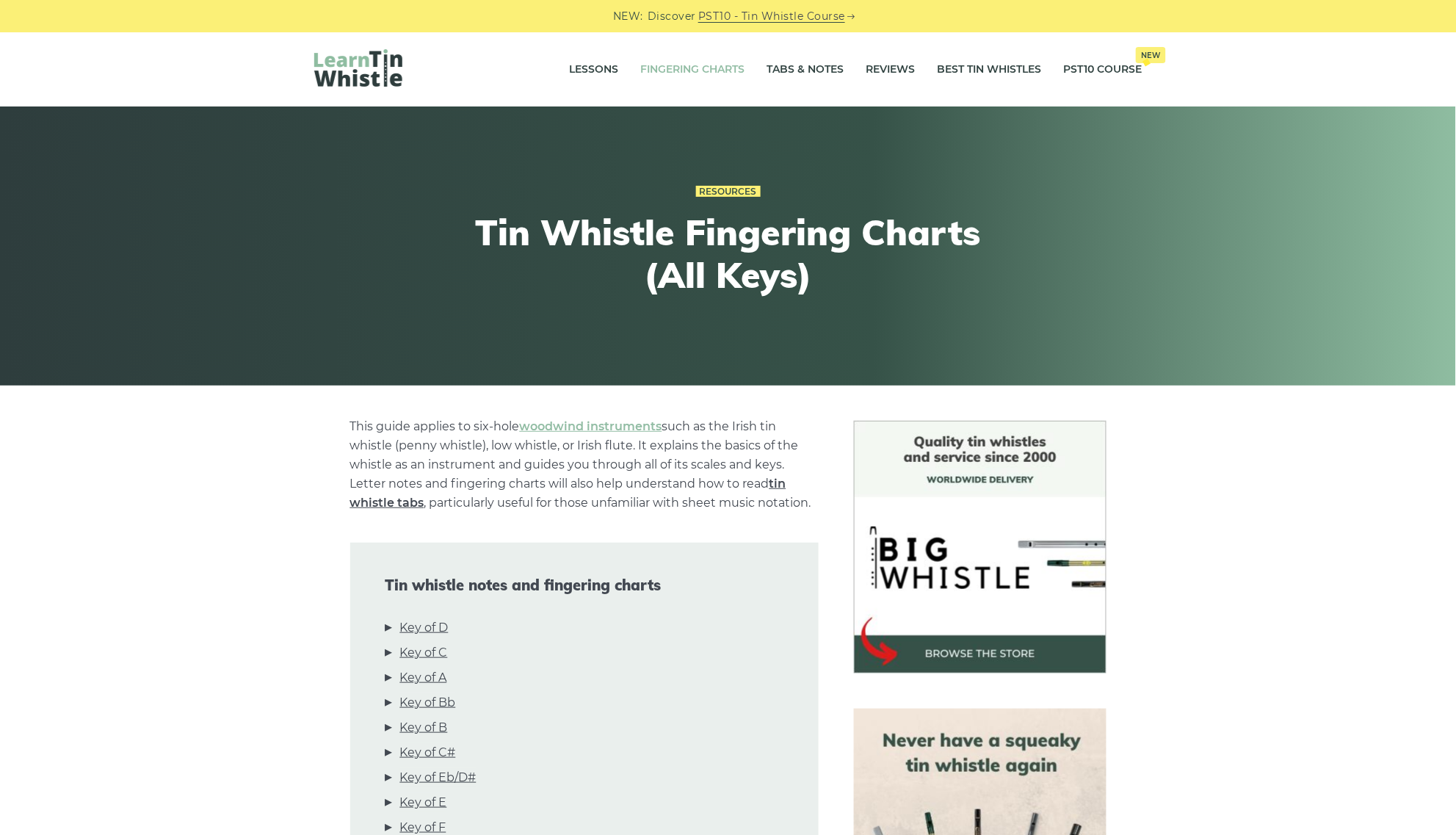
click at [405, 505] on link "tin whistle tabs" at bounding box center [568, 492] width 437 height 33
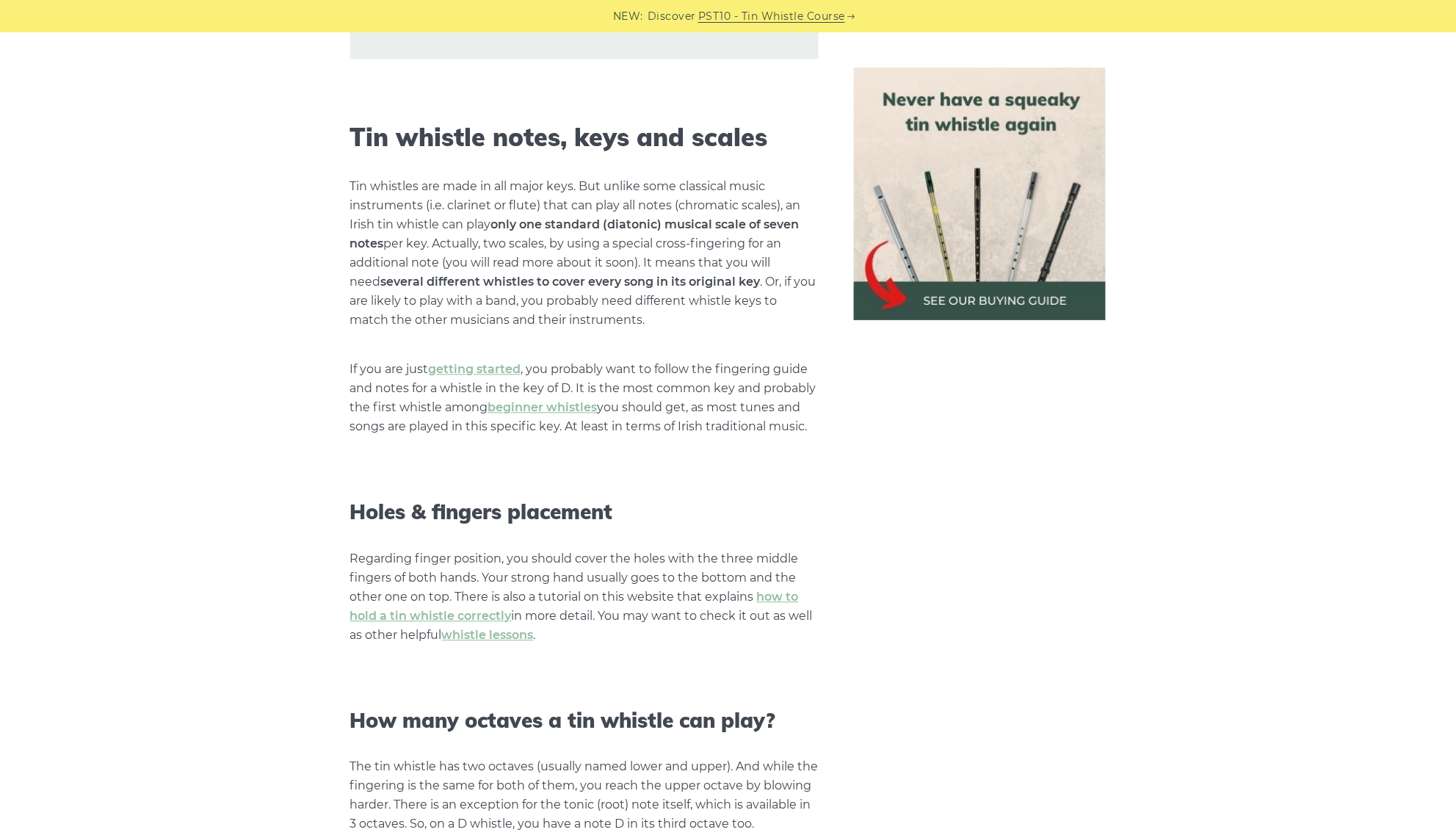
scroll to position [917, 0]
click at [468, 367] on link "getting started" at bounding box center [475, 370] width 92 height 14
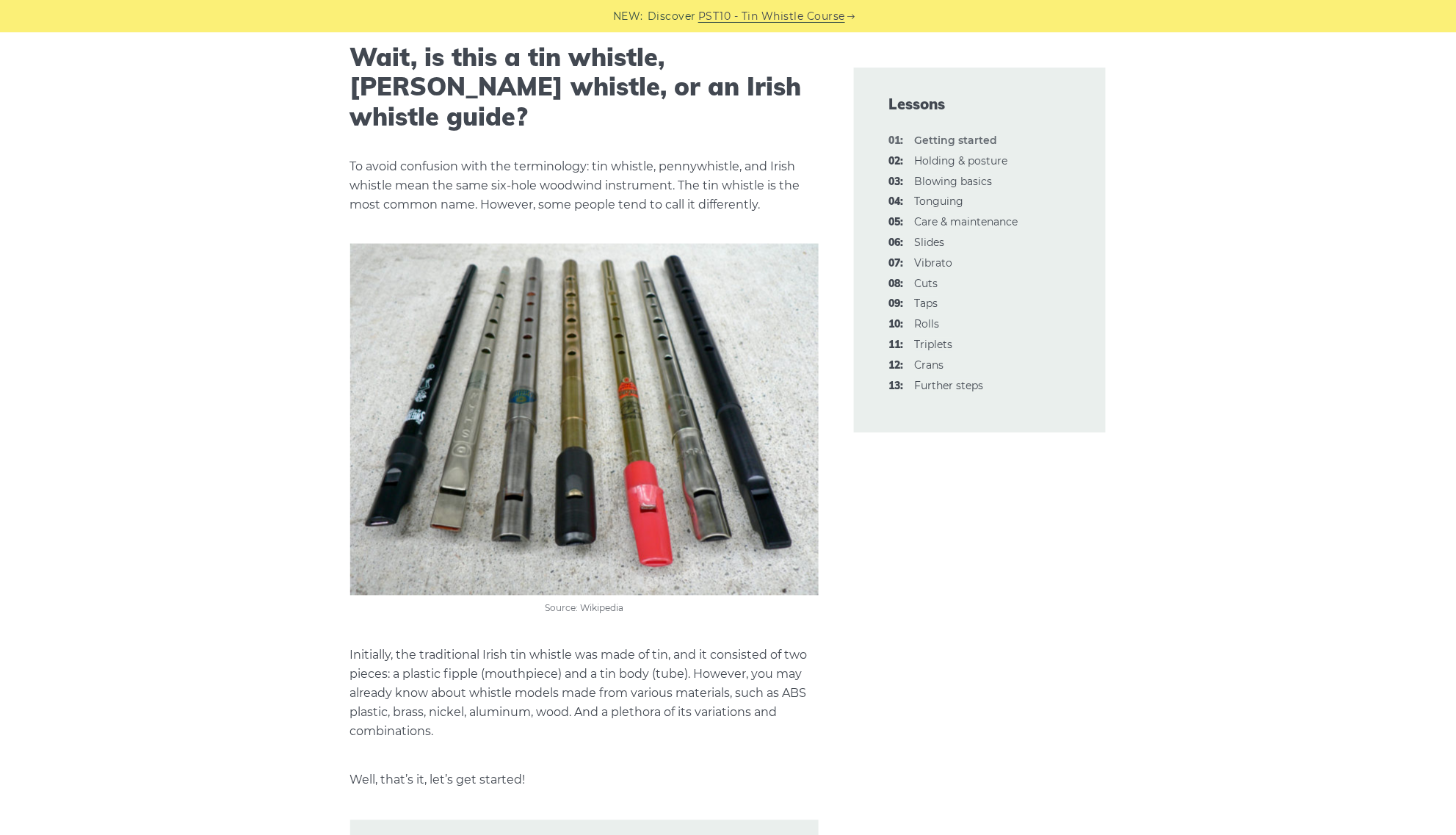
scroll to position [3212, 0]
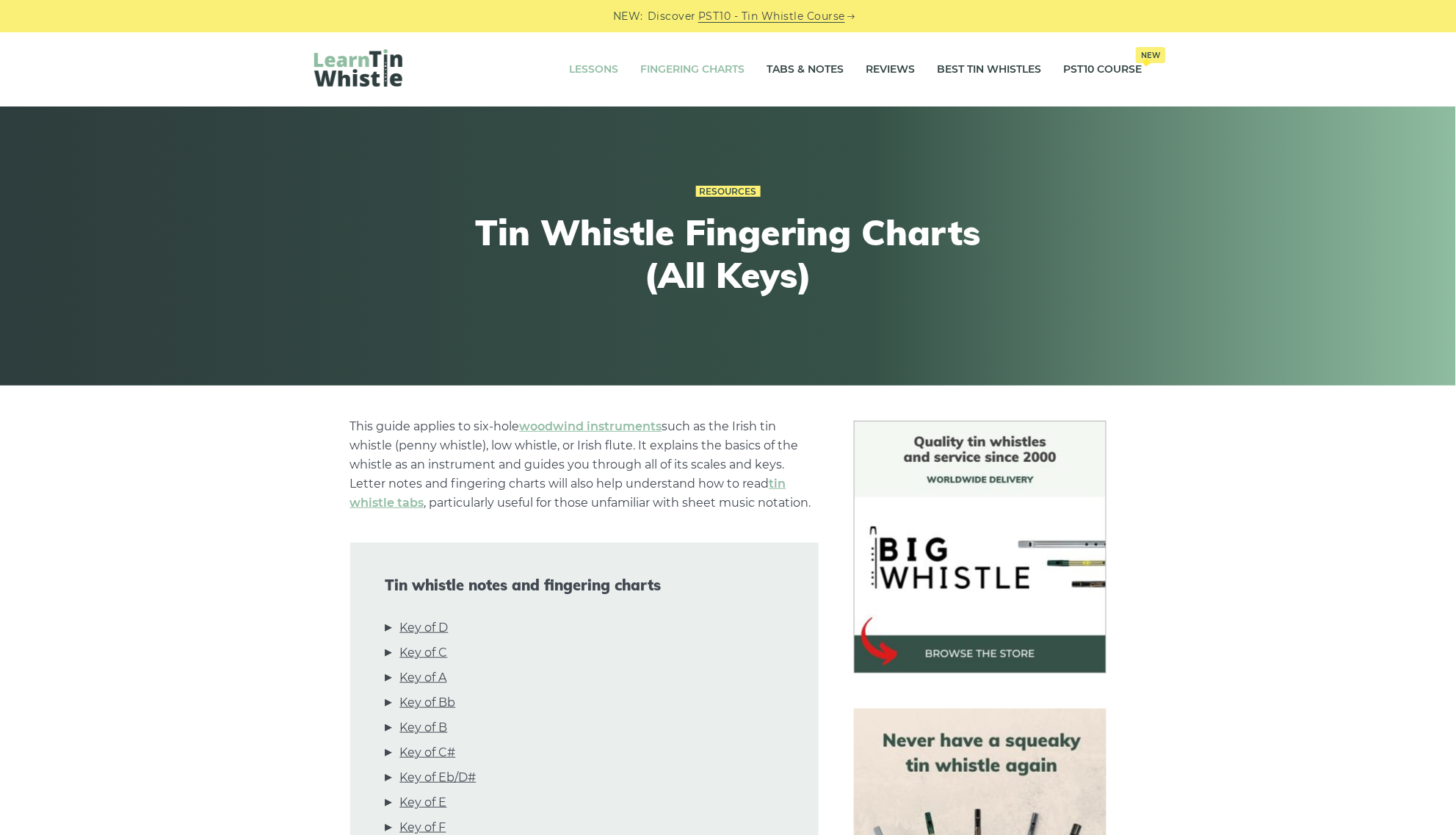
click at [592, 65] on link "Lessons" at bounding box center [594, 69] width 50 height 36
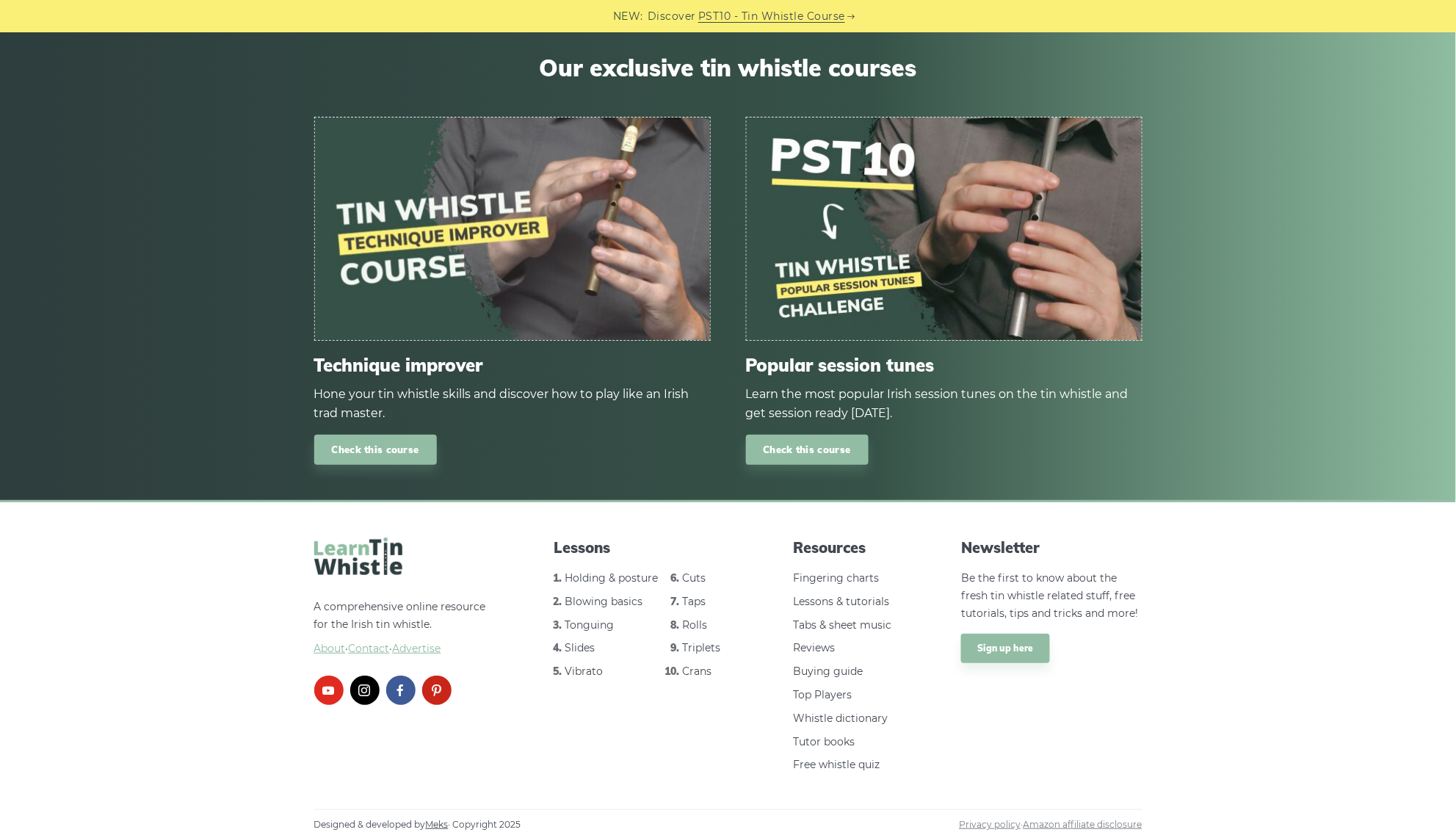
scroll to position [1818, 0]
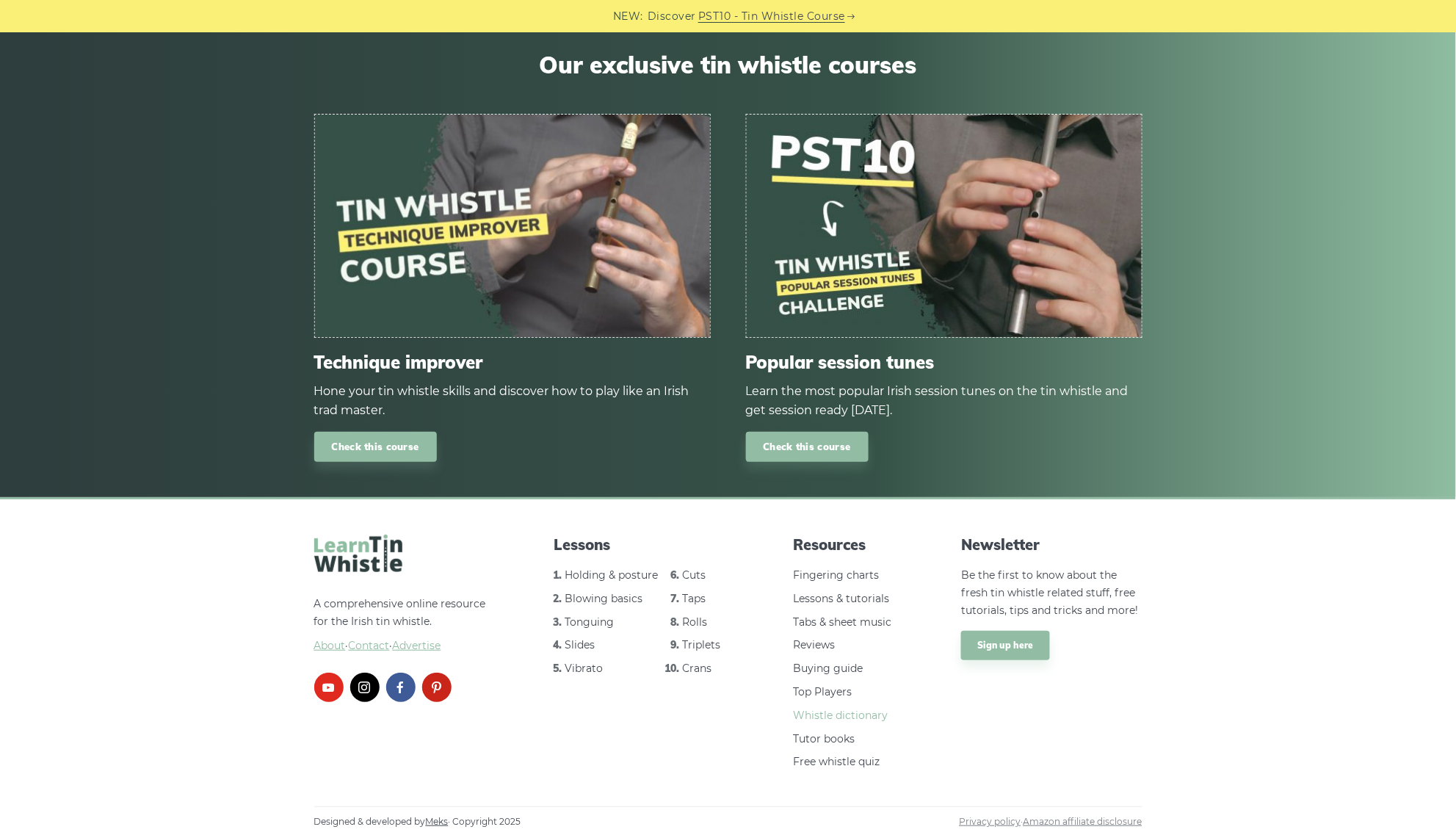
click at [879, 713] on link "Whistle dictionary" at bounding box center [840, 715] width 95 height 13
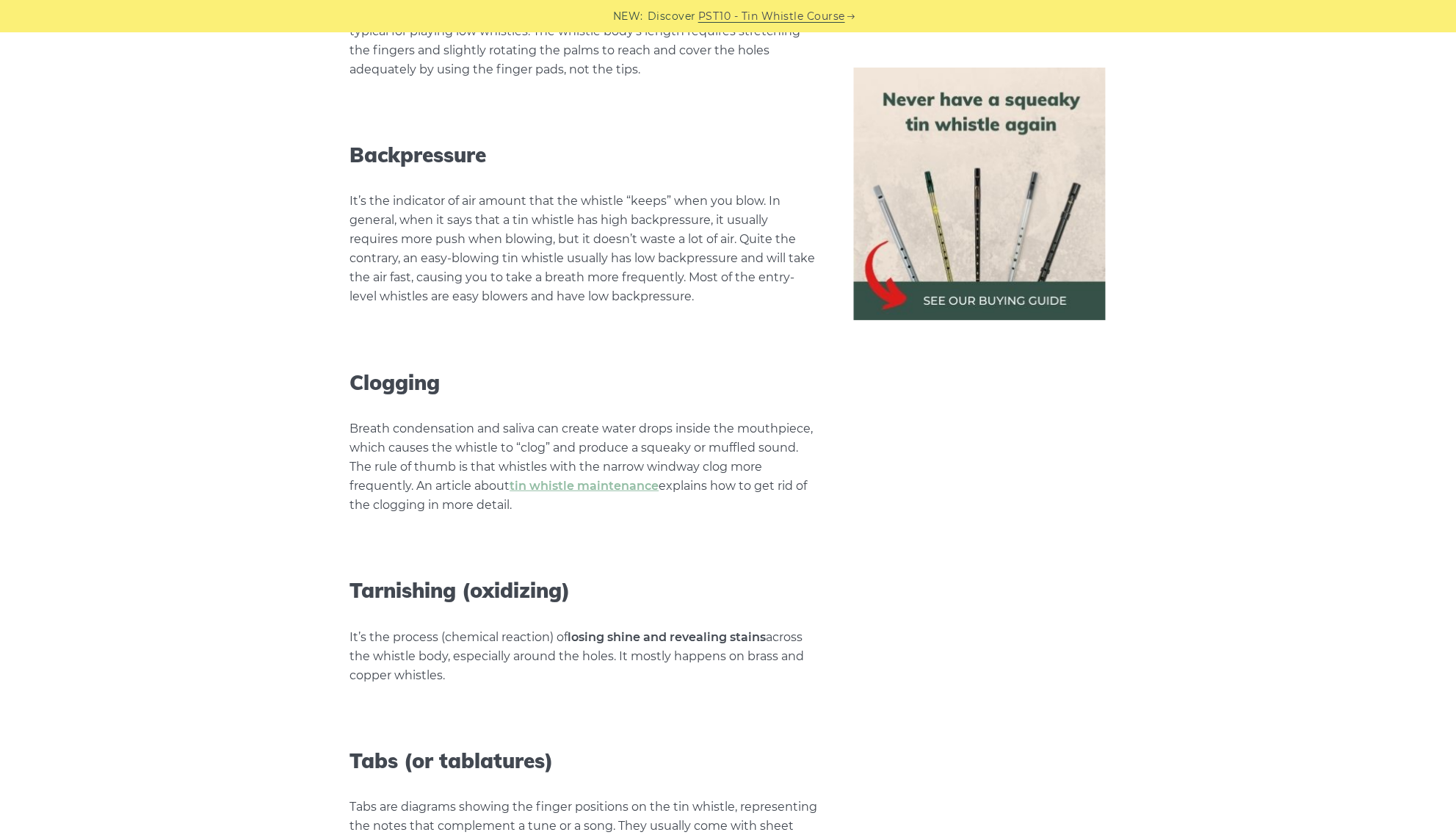
scroll to position [5873, 0]
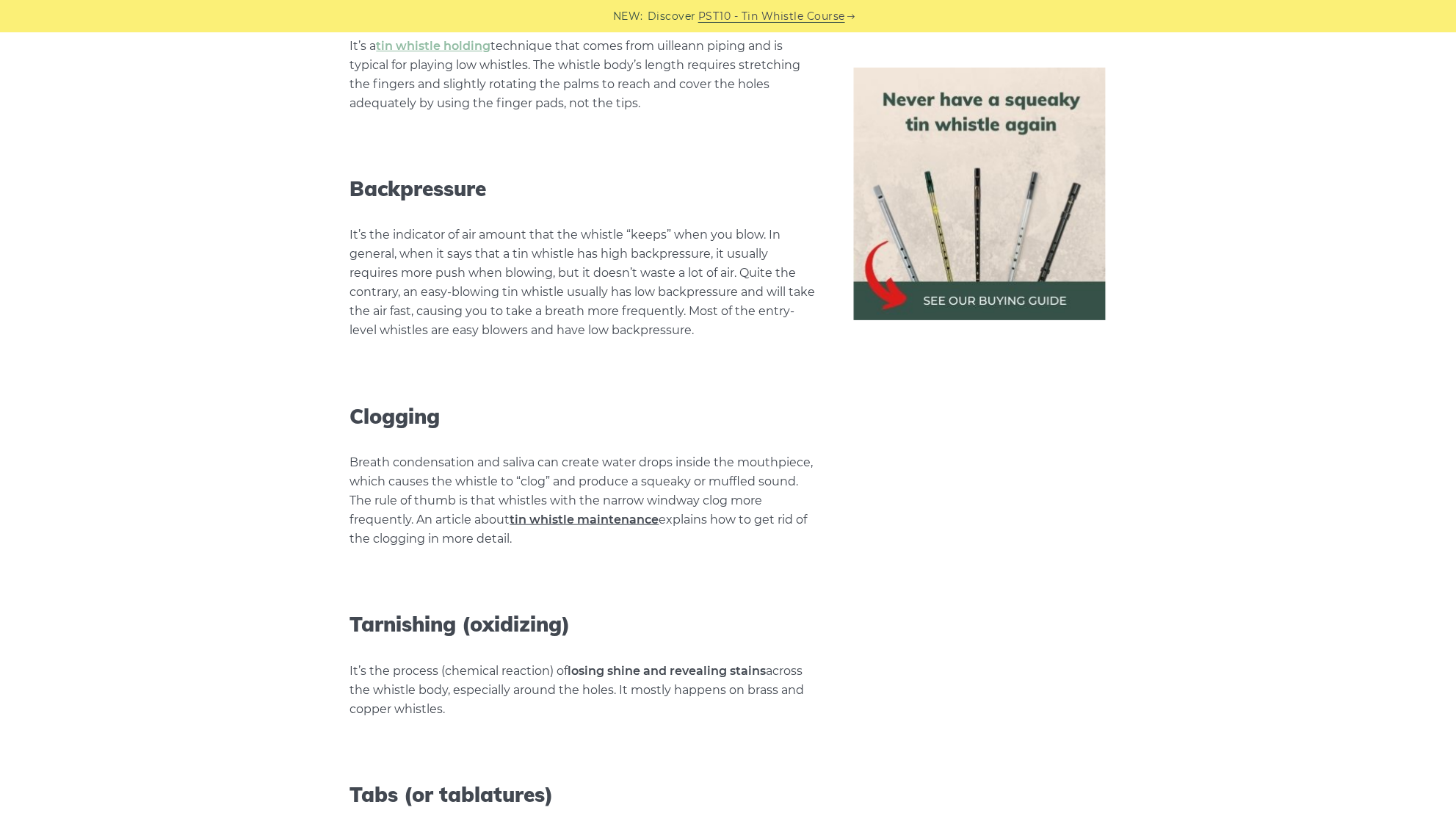
click at [616, 513] on link "tin whistle maintenance" at bounding box center [585, 520] width 149 height 14
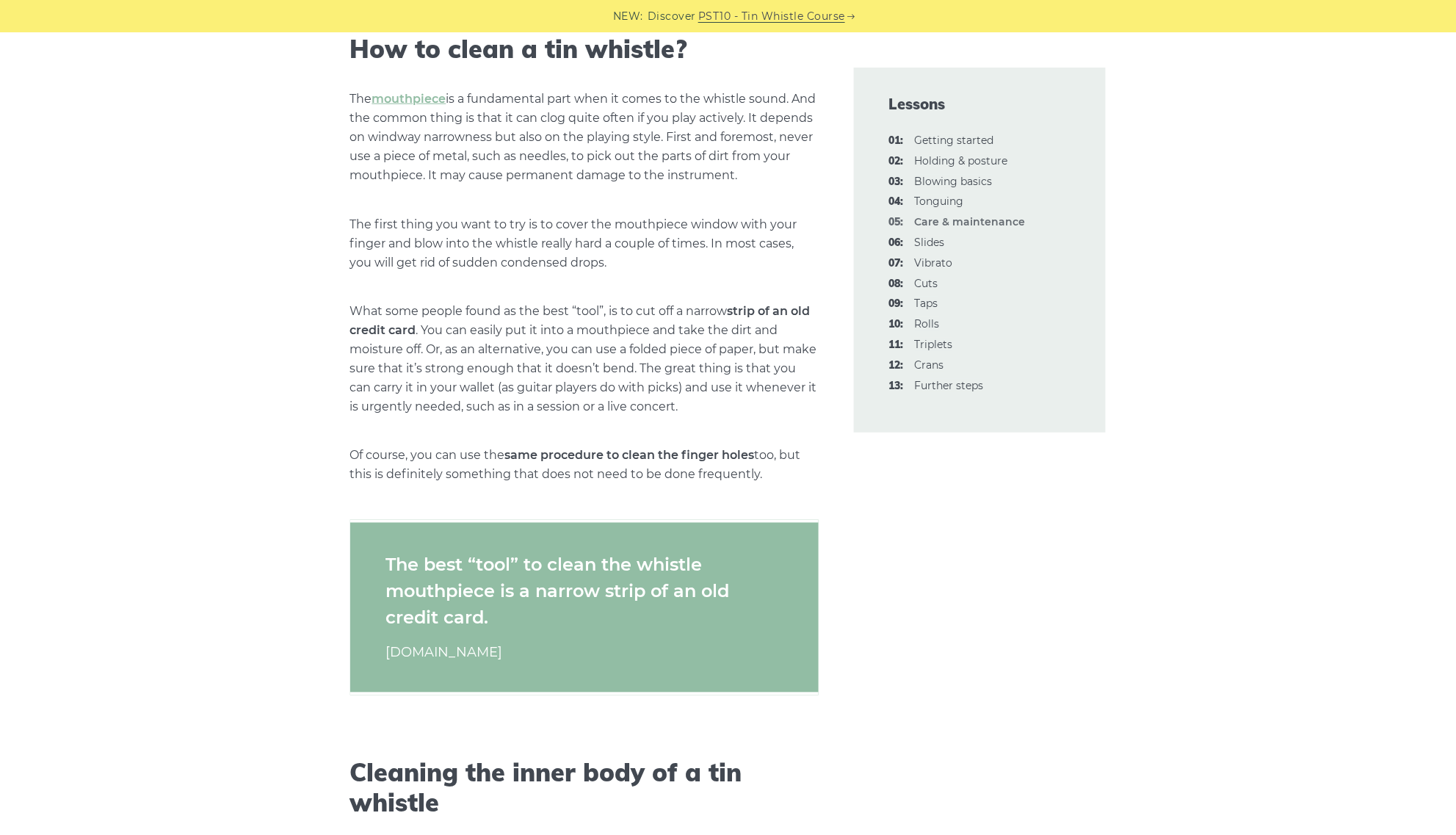
scroll to position [275, 0]
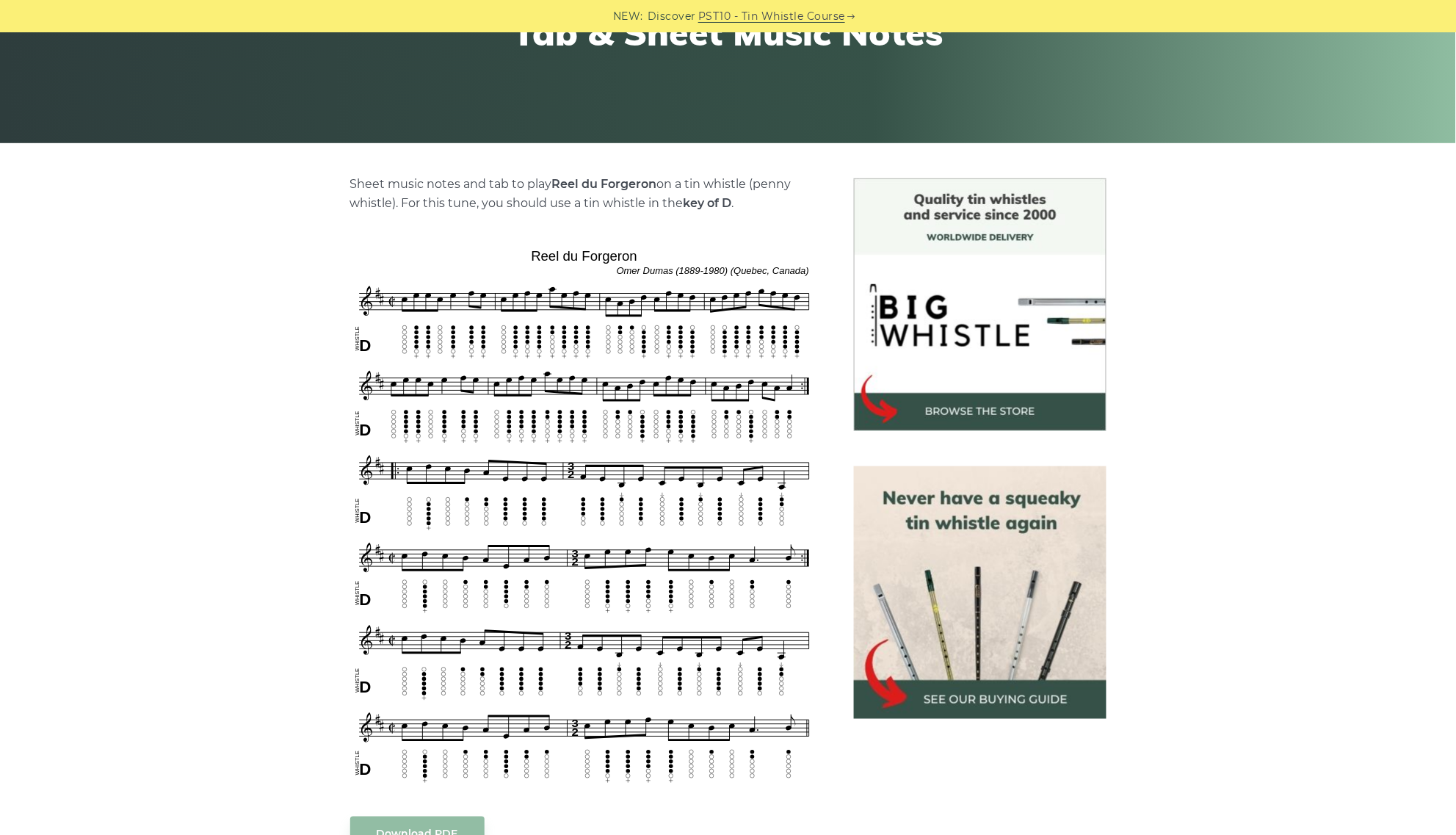
scroll to position [275, 0]
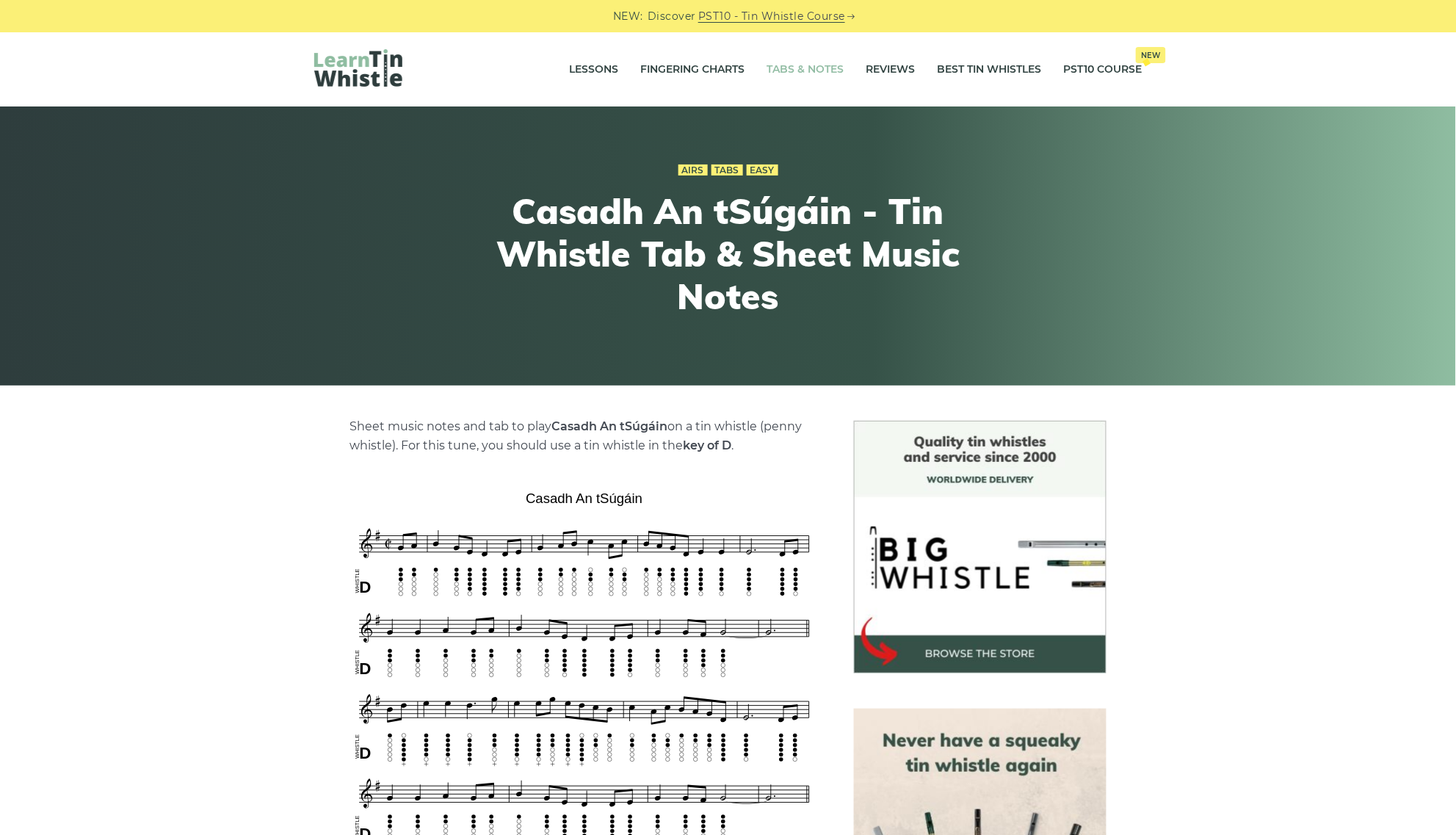
click at [797, 68] on link "Tabs & Notes" at bounding box center [805, 69] width 77 height 36
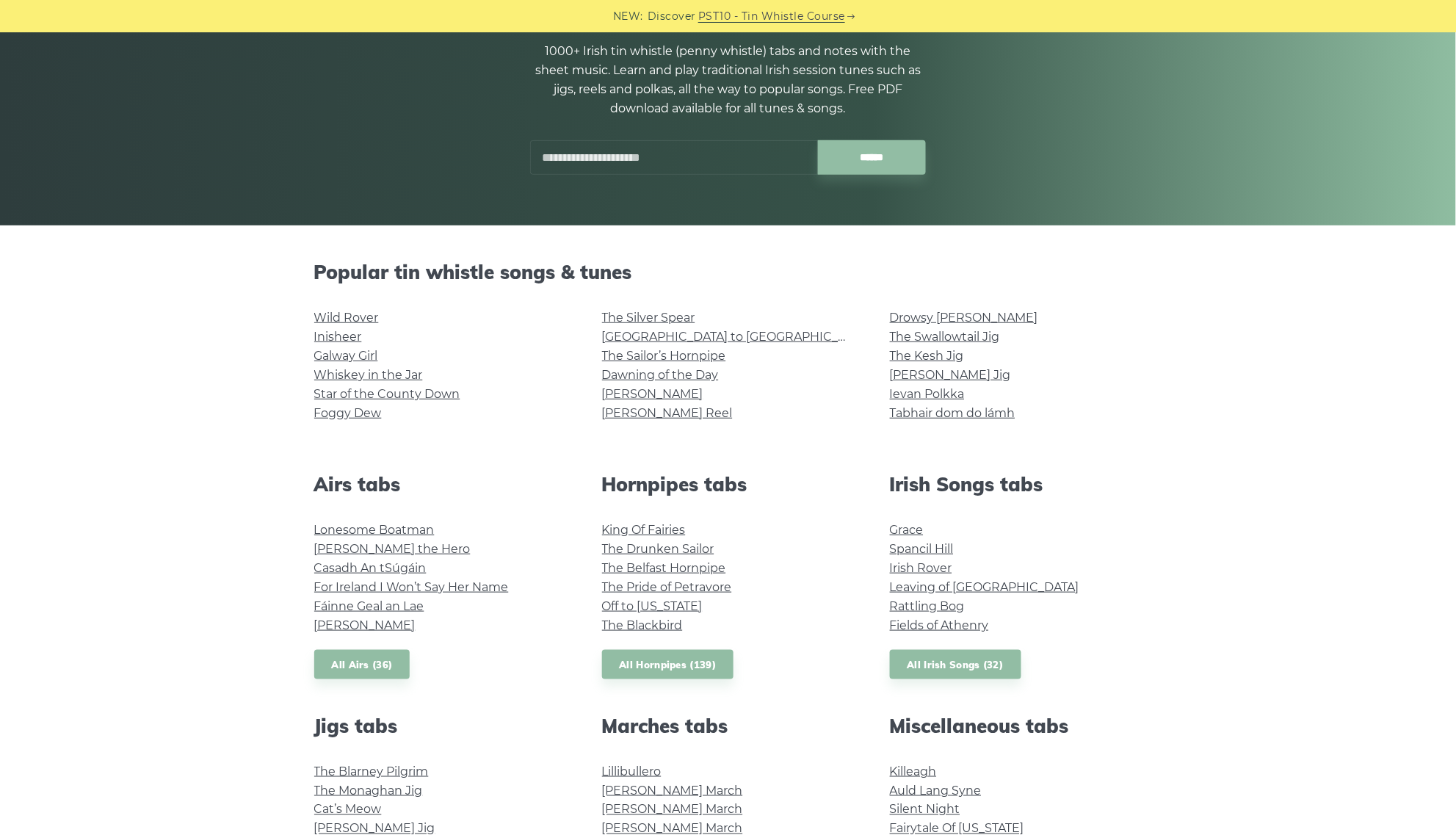
scroll to position [183, 0]
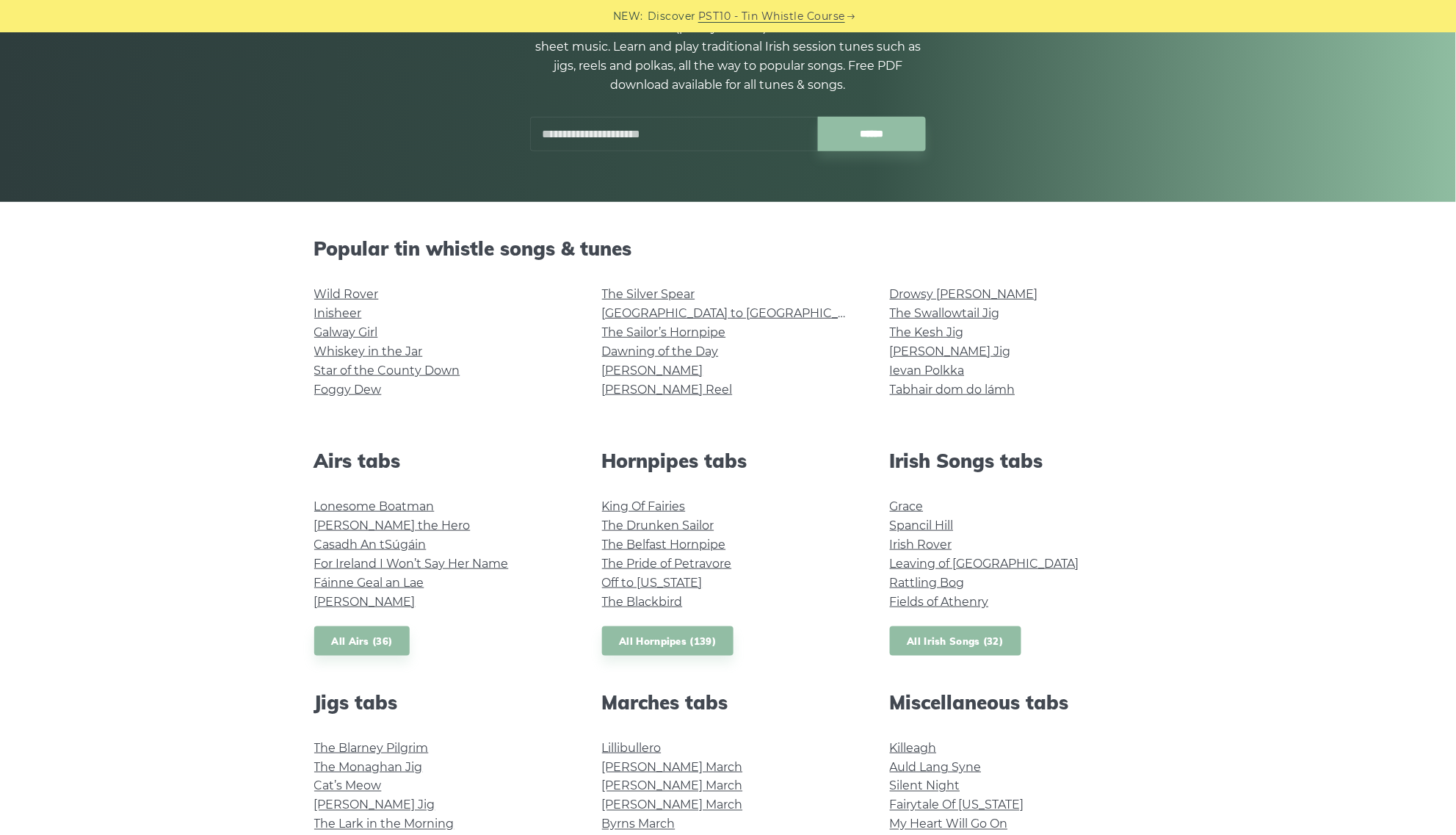
click at [978, 637] on link "All Irish Songs (32)" at bounding box center [956, 641] width 131 height 30
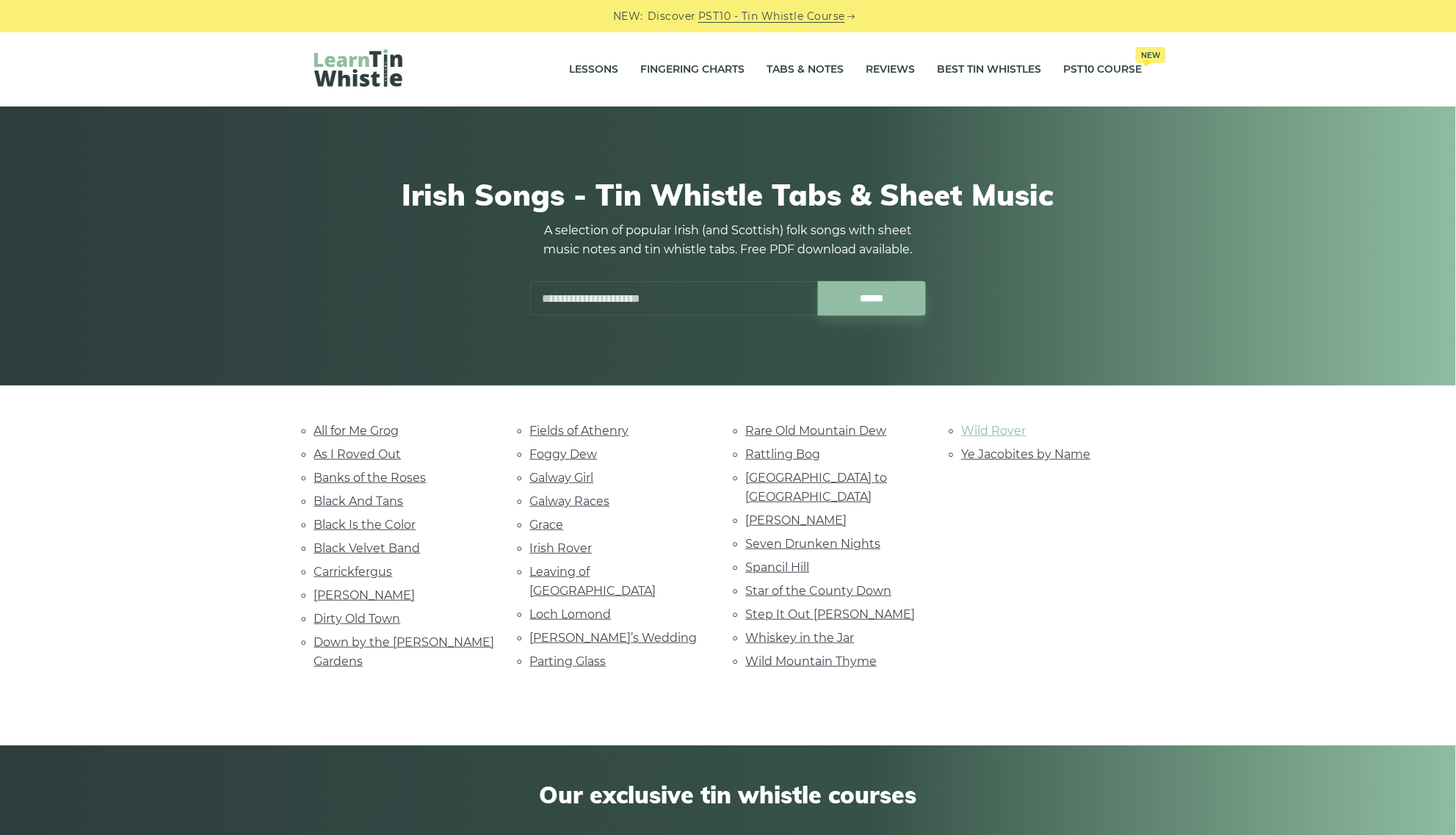
click at [985, 429] on link "Wild Rover" at bounding box center [994, 430] width 65 height 14
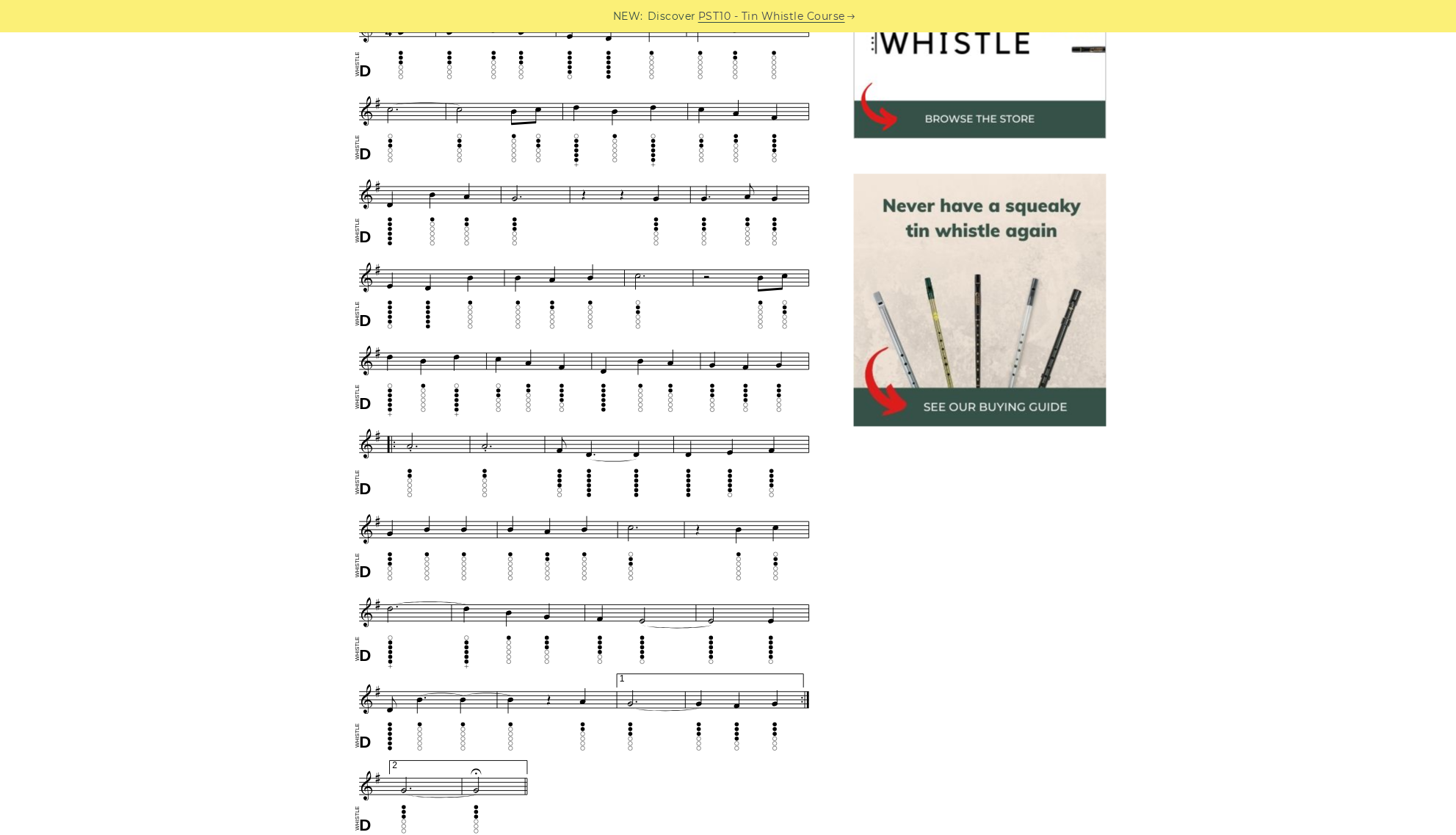
scroll to position [551, 0]
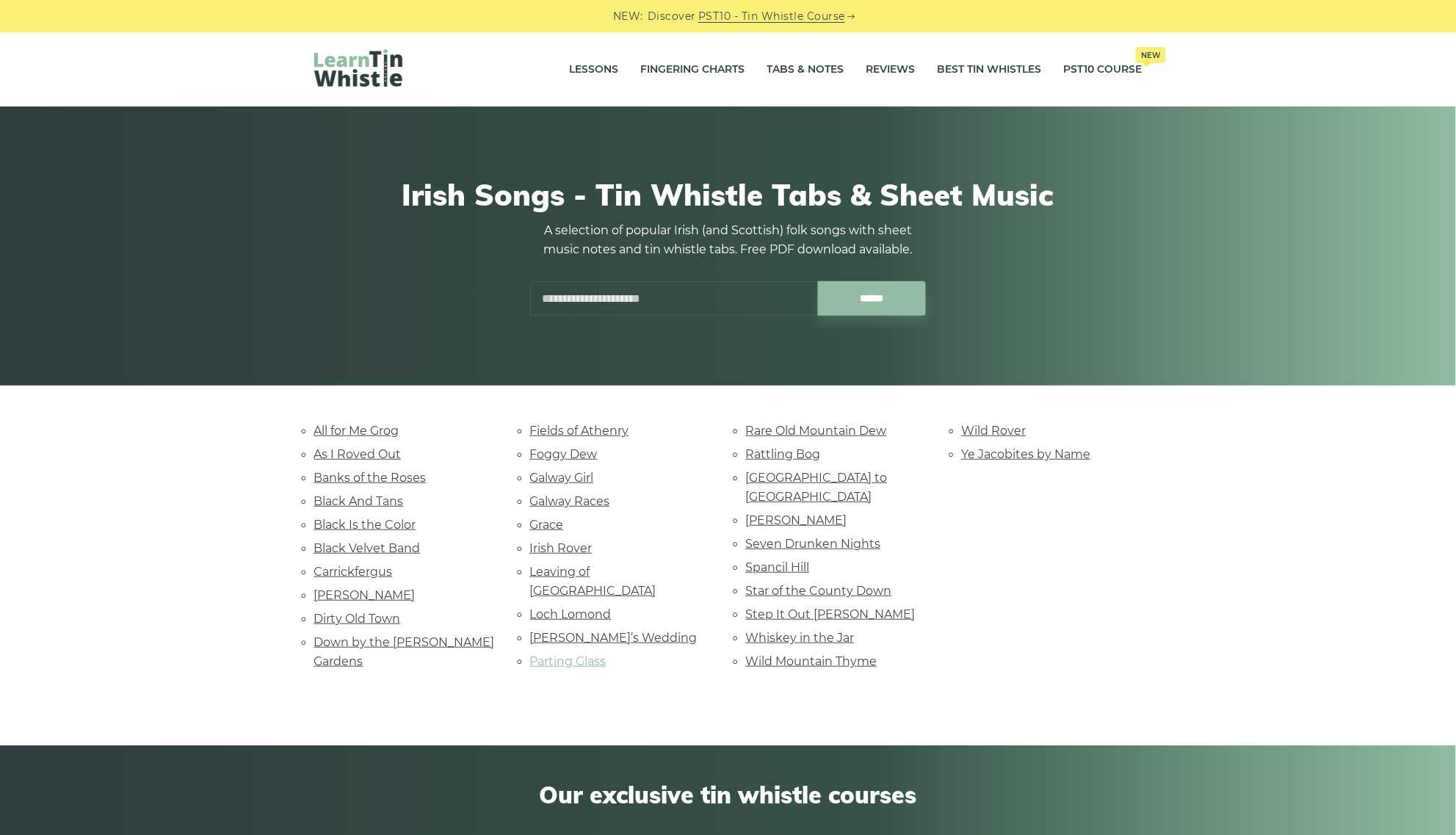
click at [592, 654] on link "Parting Glass" at bounding box center [569, 661] width 76 height 14
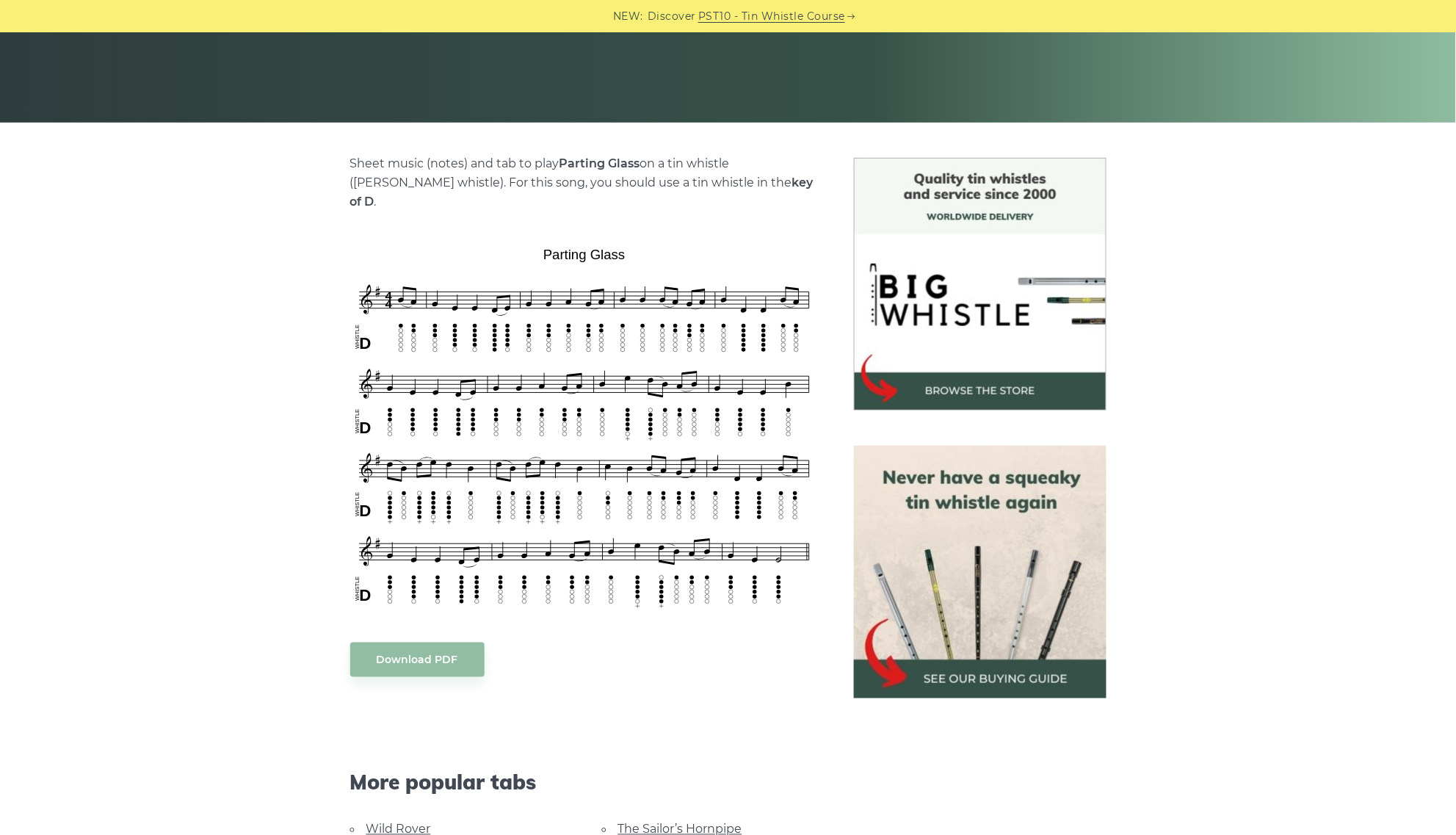
scroll to position [275, 0]
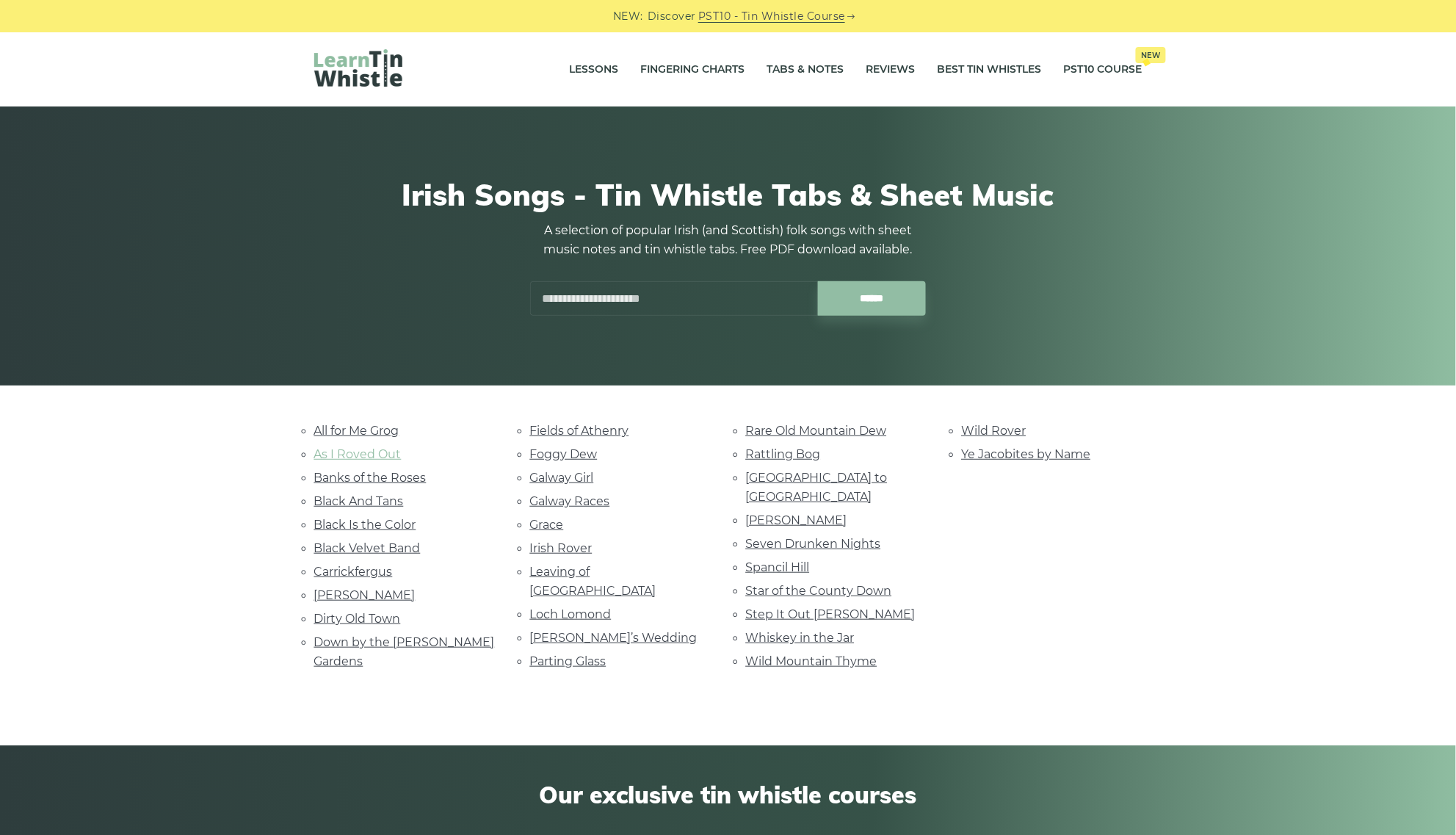
click at [328, 450] on link "As I Roved Out" at bounding box center [358, 454] width 88 height 14
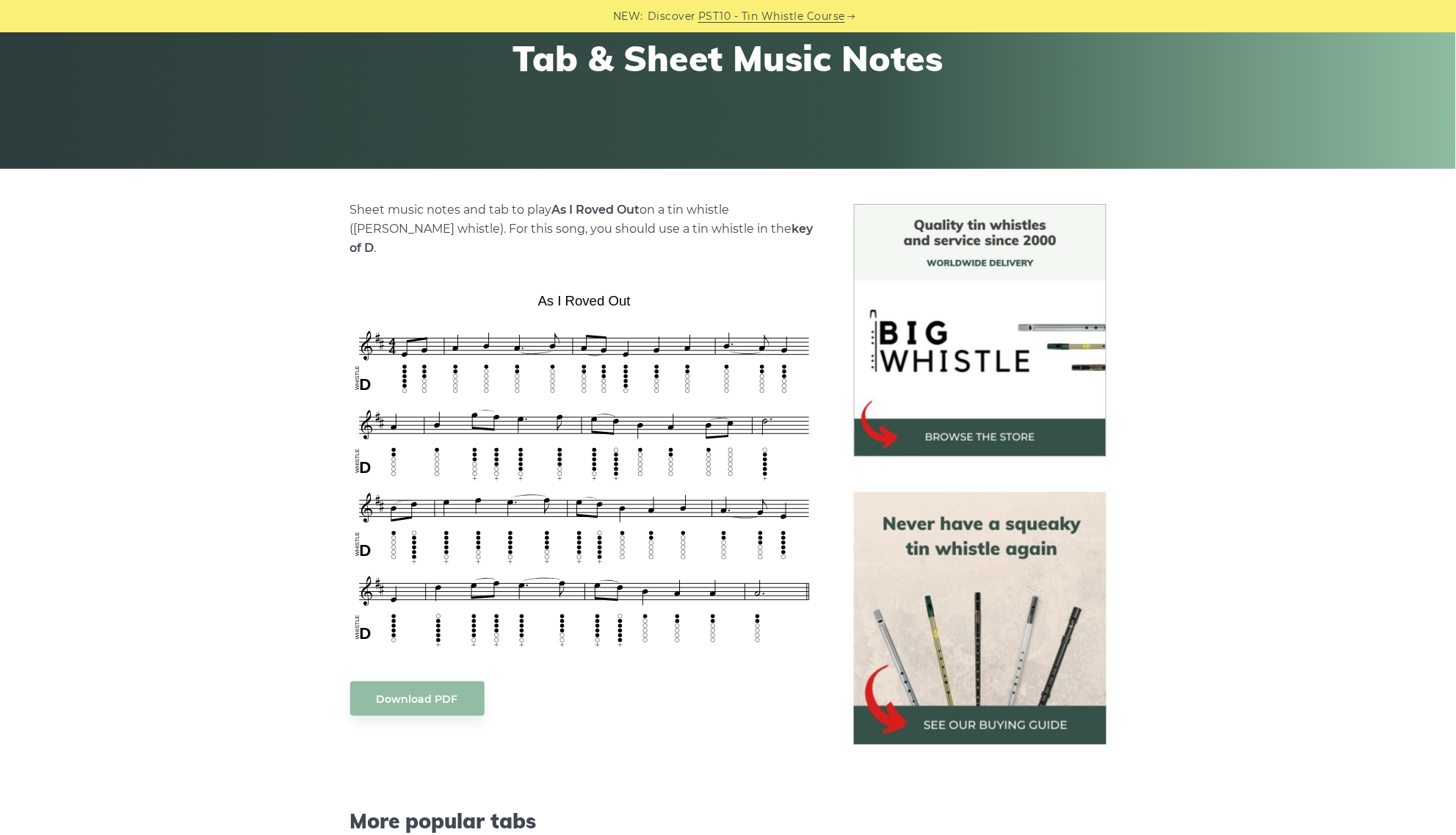
scroll to position [183, 0]
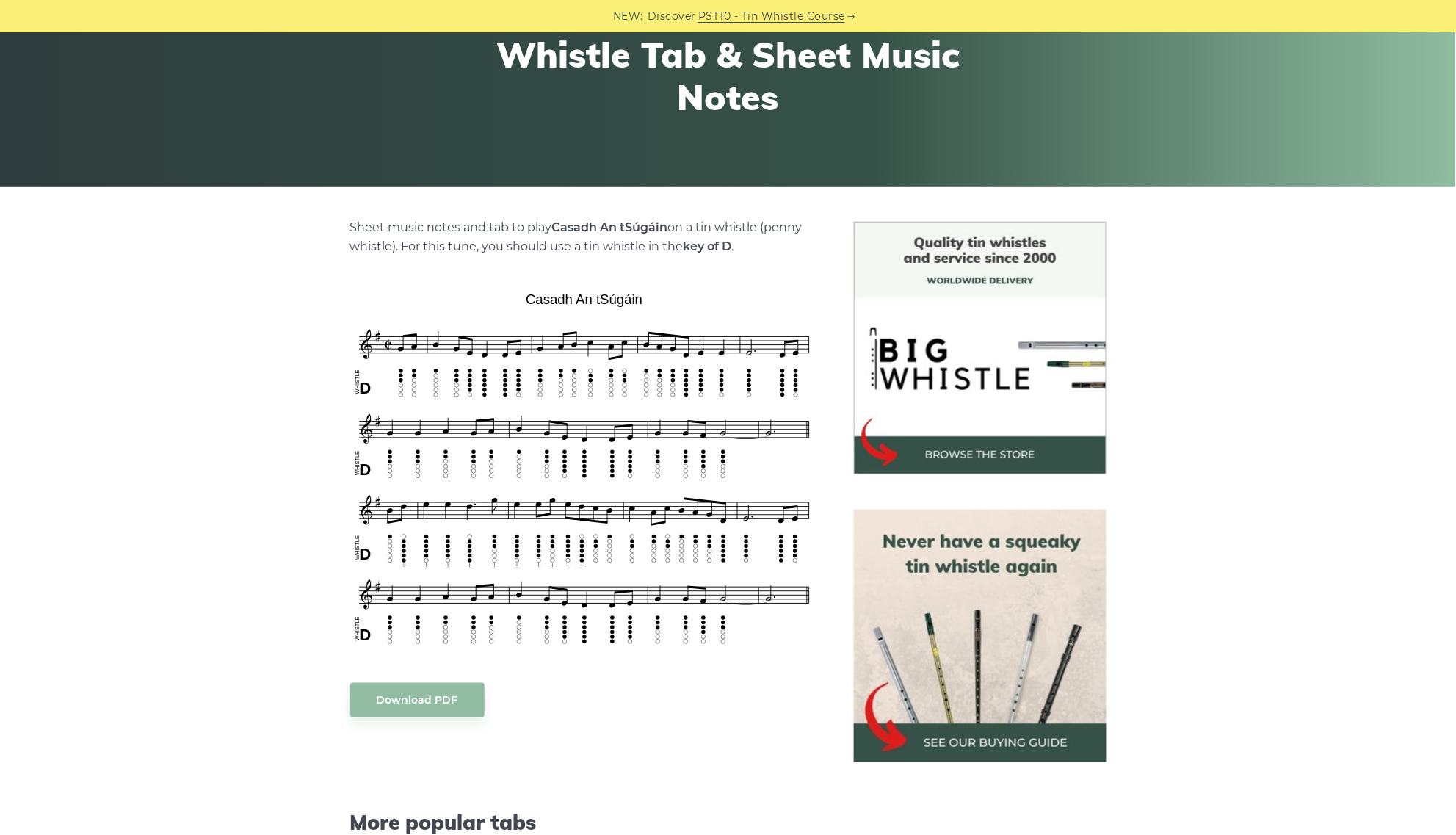
scroll to position [367, 0]
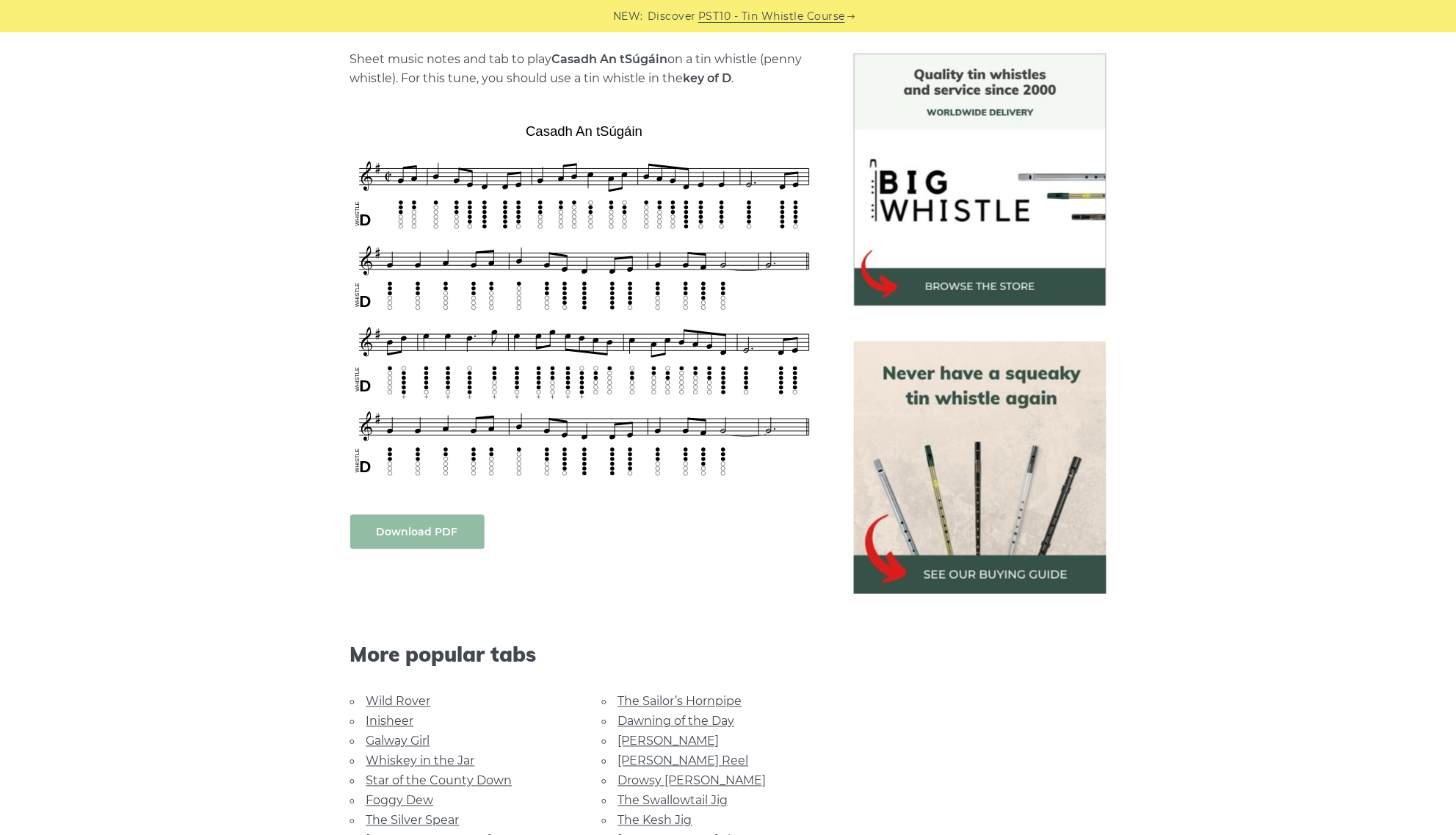
click at [420, 526] on link "Download PDF" at bounding box center [417, 531] width 135 height 35
